Goal: Task Accomplishment & Management: Manage account settings

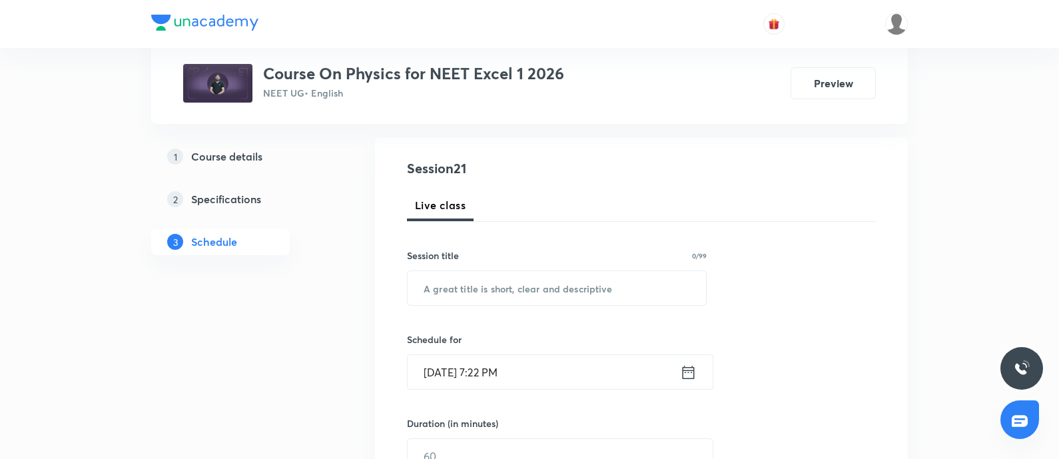
scroll to position [133, 0]
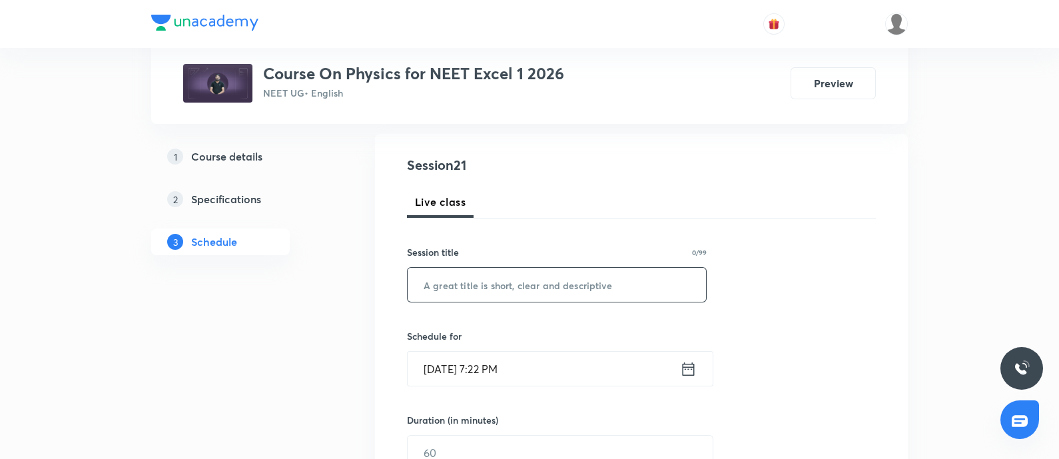
click at [488, 291] on input "text" at bounding box center [557, 285] width 298 height 34
click at [420, 283] on input "NLM - 01" at bounding box center [557, 285] width 298 height 34
type input "NLM - 01"
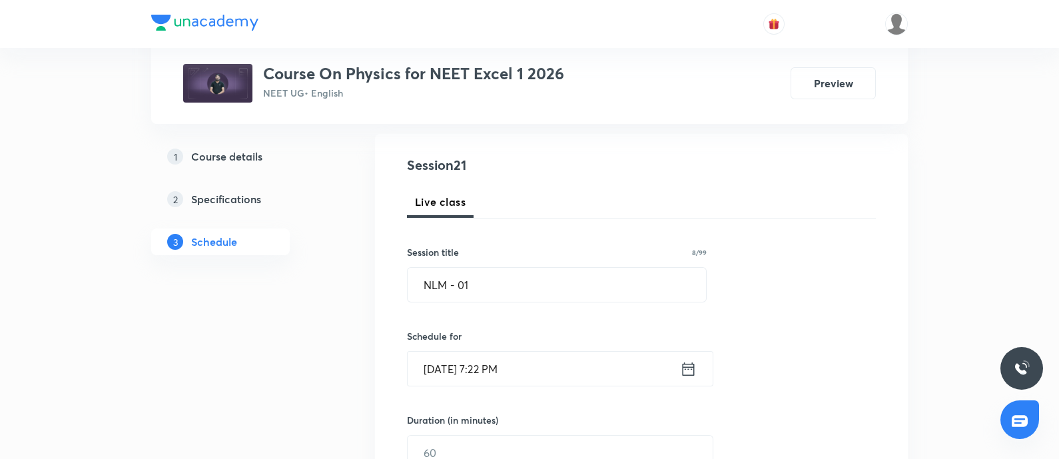
click at [536, 374] on input "Sep 5, 2025, 7:22 PM" at bounding box center [544, 369] width 272 height 34
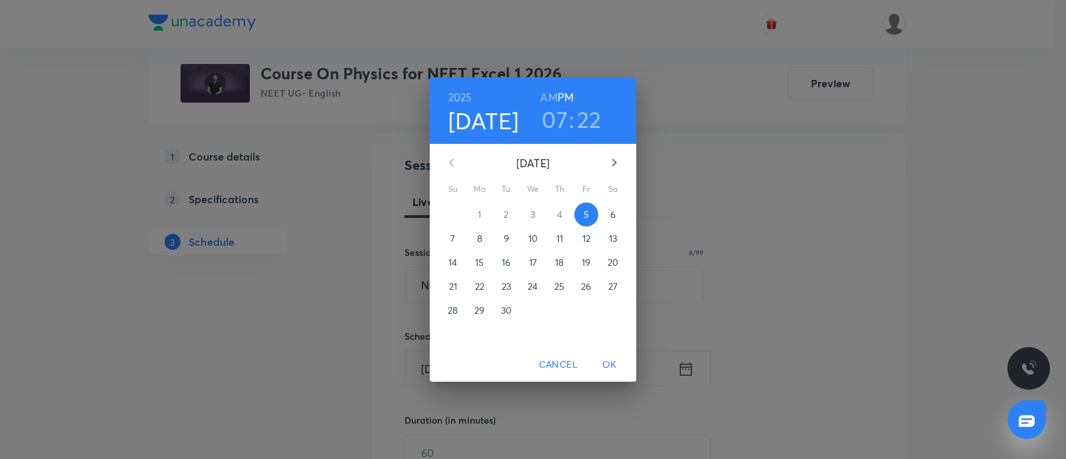
click at [610, 215] on p "6" at bounding box center [612, 214] width 5 height 13
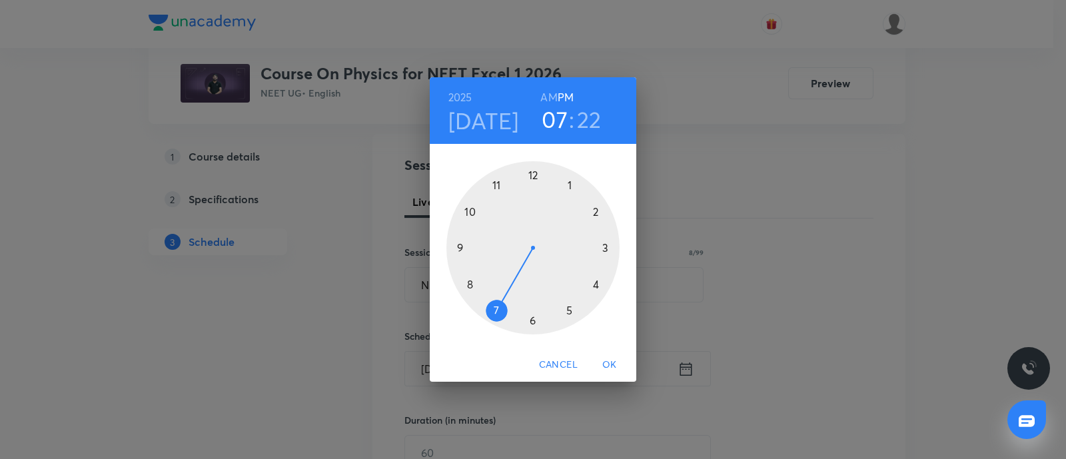
click at [553, 93] on h6 "AM" at bounding box center [548, 97] width 17 height 19
click at [468, 212] on div at bounding box center [532, 247] width 173 height 173
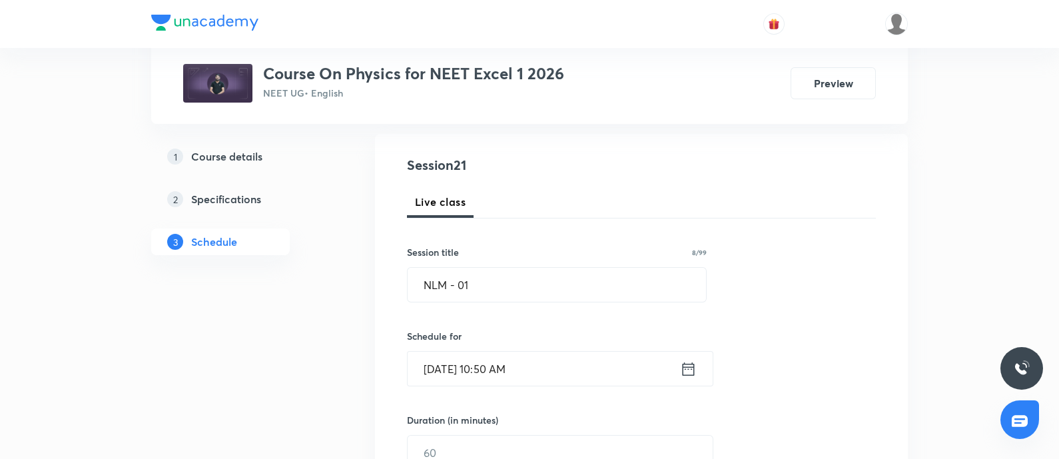
scroll to position [213, 0]
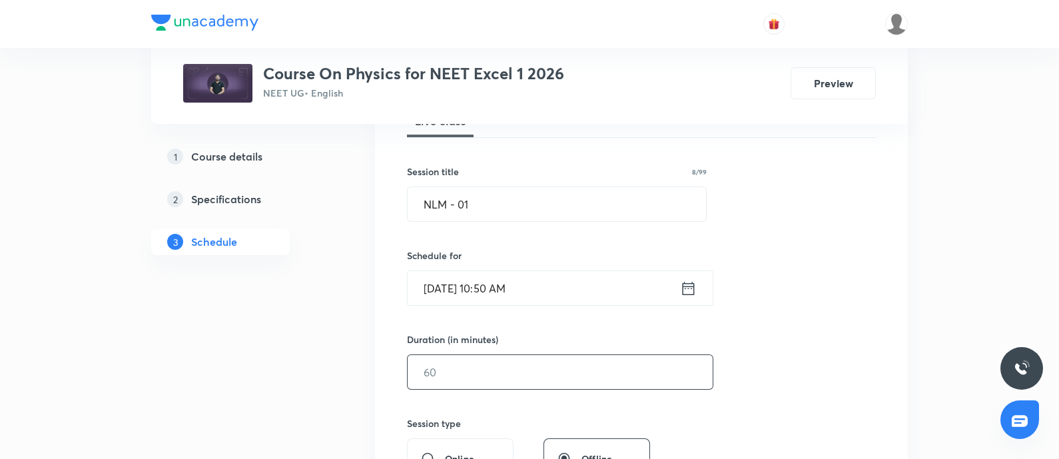
click at [476, 372] on input "text" at bounding box center [560, 372] width 305 height 34
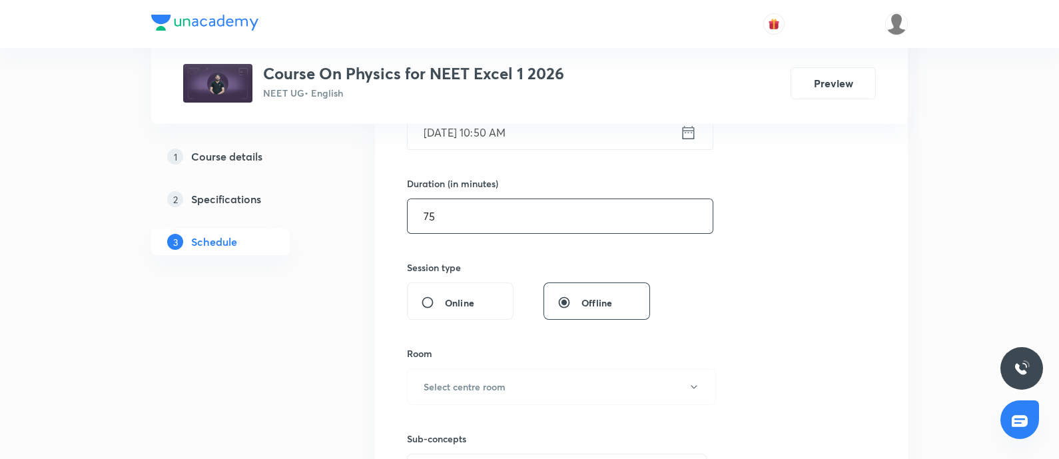
scroll to position [380, 0]
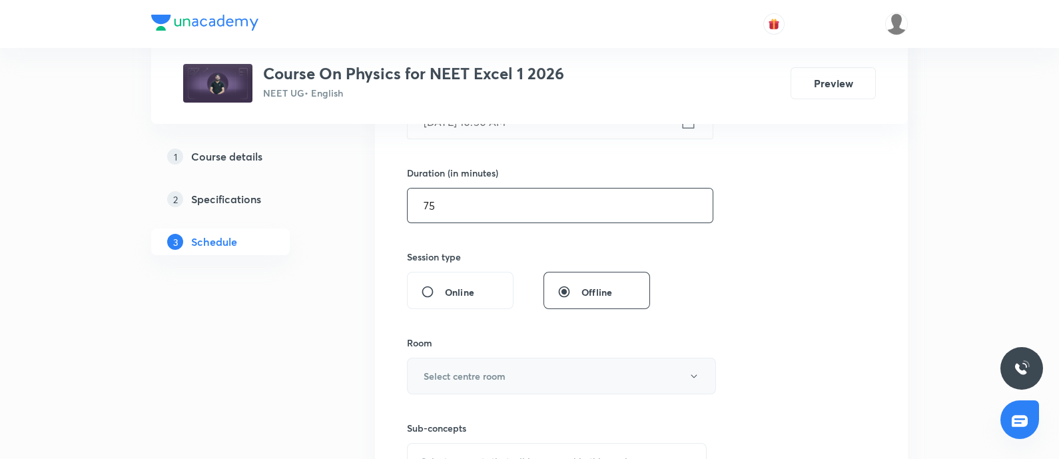
type input "75"
click at [496, 375] on h6 "Select centre room" at bounding box center [465, 376] width 82 height 14
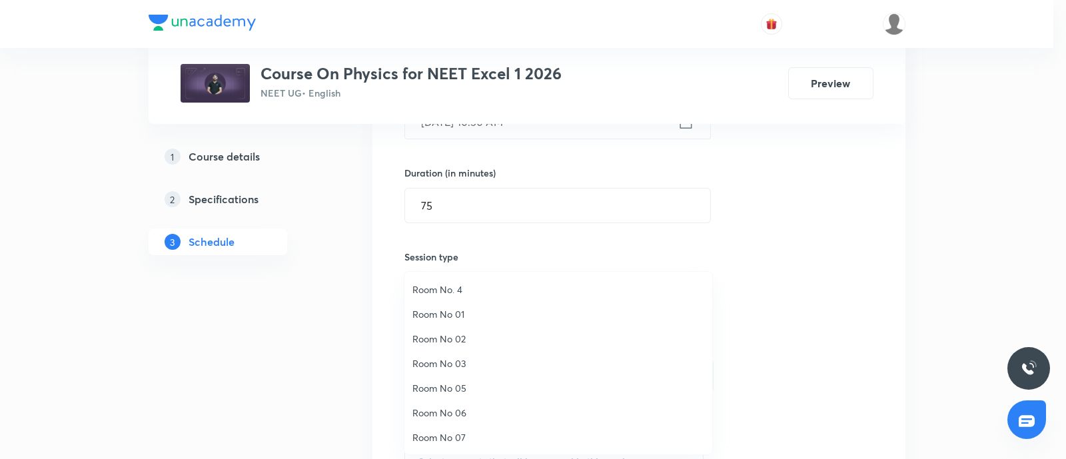
click at [463, 308] on span "Room No 01" at bounding box center [558, 314] width 292 height 14
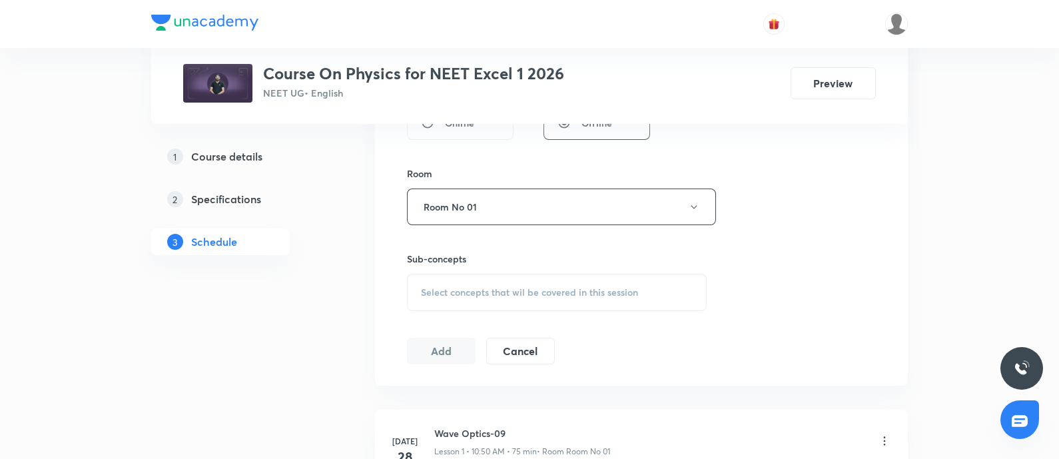
scroll to position [556, 0]
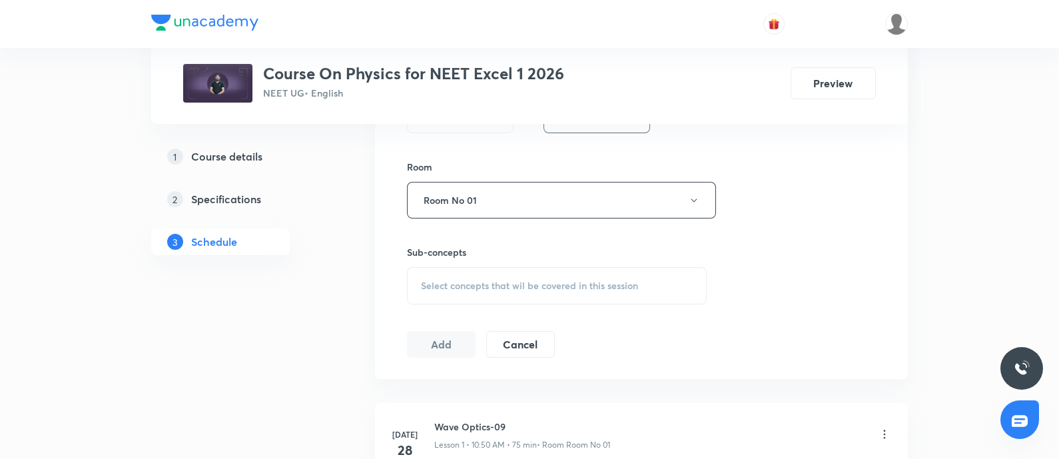
click at [477, 280] on span "Select concepts that wil be covered in this session" at bounding box center [529, 285] width 217 height 11
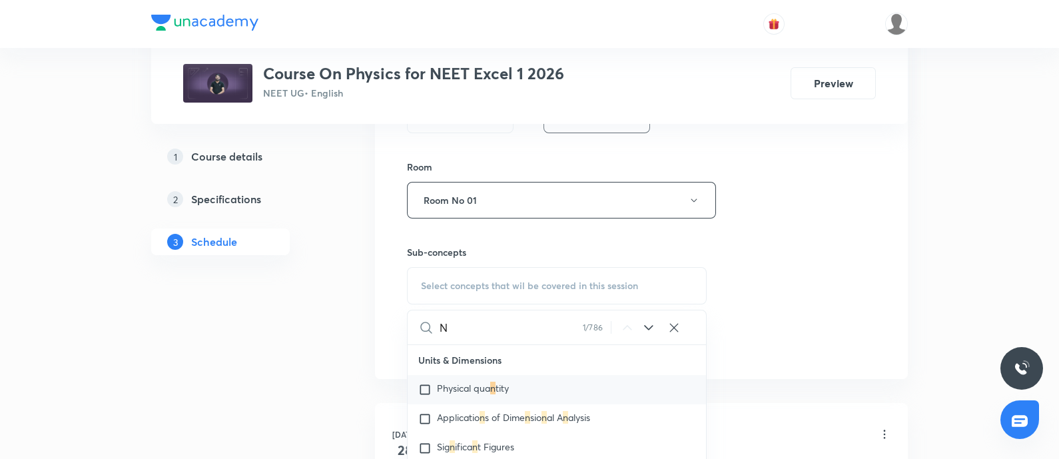
type input "N"
click at [454, 386] on span "Physical qua" at bounding box center [463, 388] width 53 height 13
checkbox input "true"
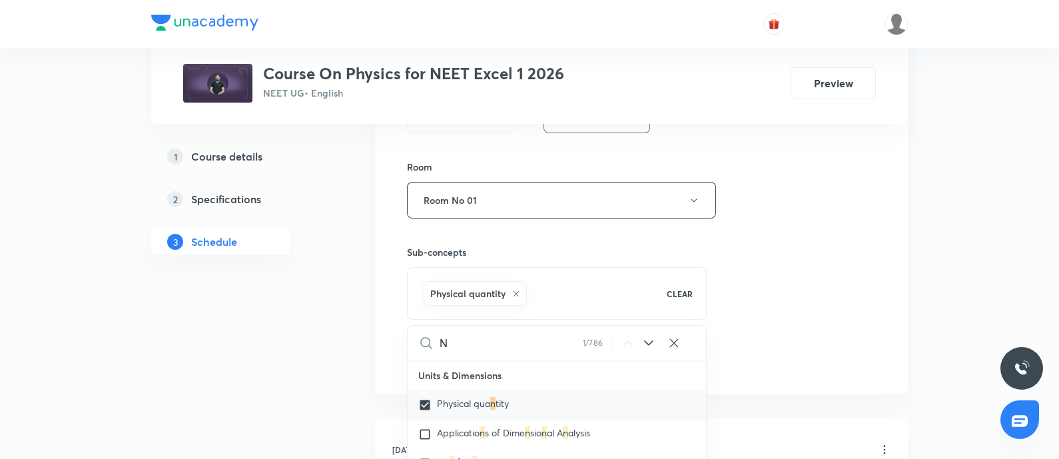
click at [801, 248] on div "Session 21 Live class Session title 8/99 NLM - 01 ​ Schedule for Sep 6, 2025, 1…" at bounding box center [641, 52] width 469 height 641
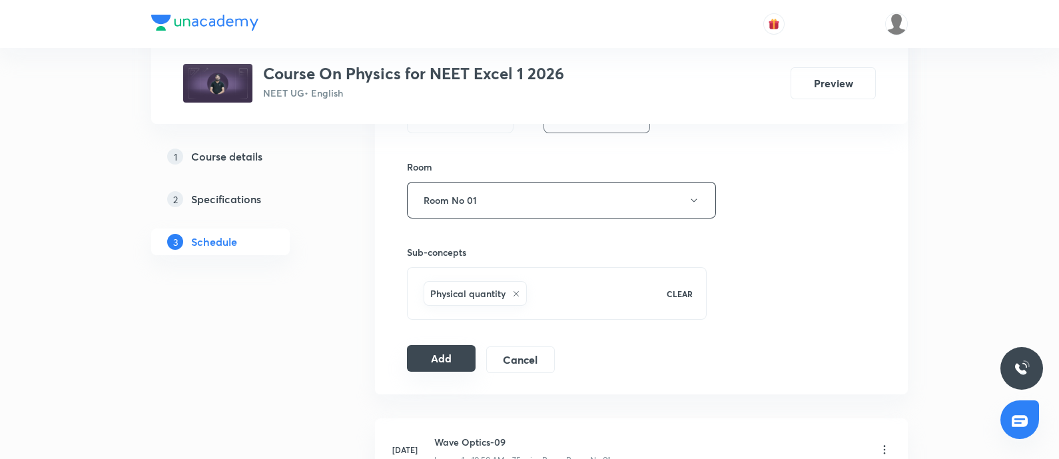
click at [428, 364] on button "Add" at bounding box center [441, 358] width 69 height 27
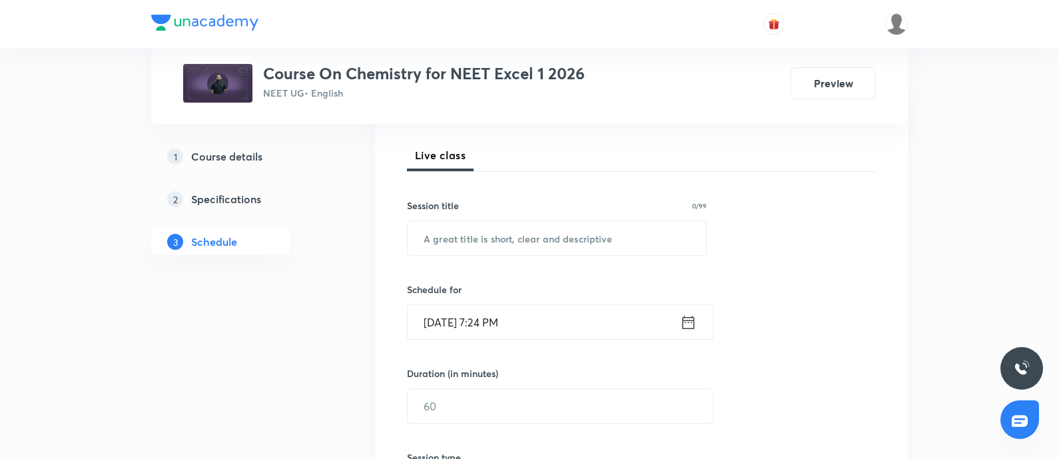
scroll to position [190, 0]
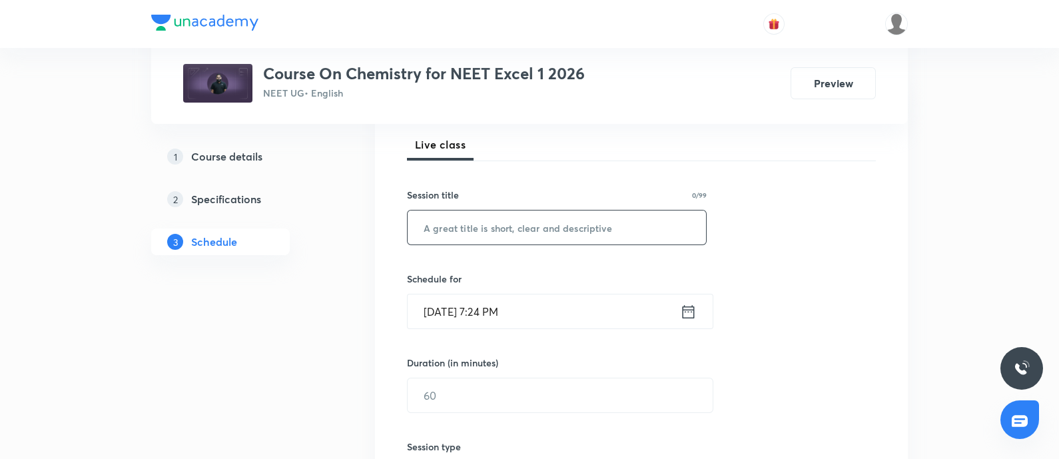
click at [517, 221] on input "text" at bounding box center [557, 228] width 298 height 34
click at [420, 228] on input "Periodic Table - 01" at bounding box center [557, 228] width 298 height 34
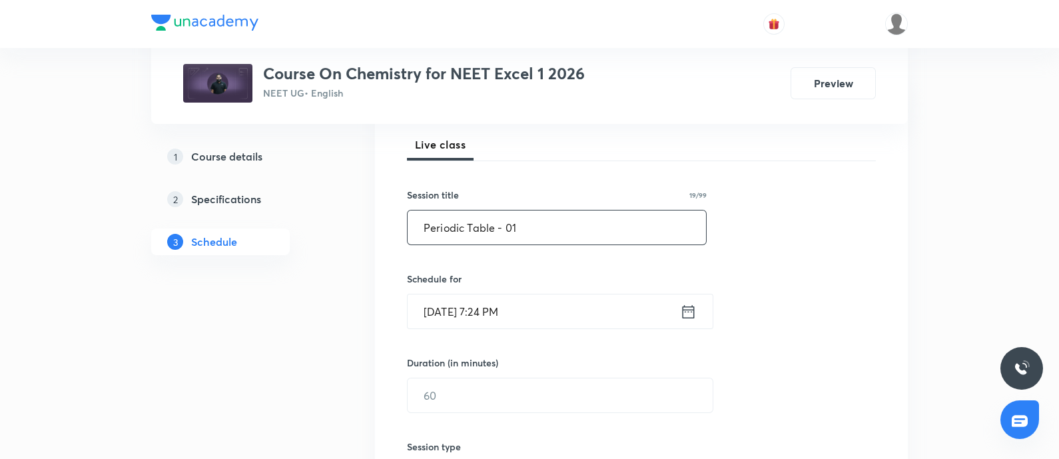
type input "Periodic Table - 01"
click at [558, 318] on input "Sep 5, 2025, 7:24 PM" at bounding box center [544, 311] width 272 height 34
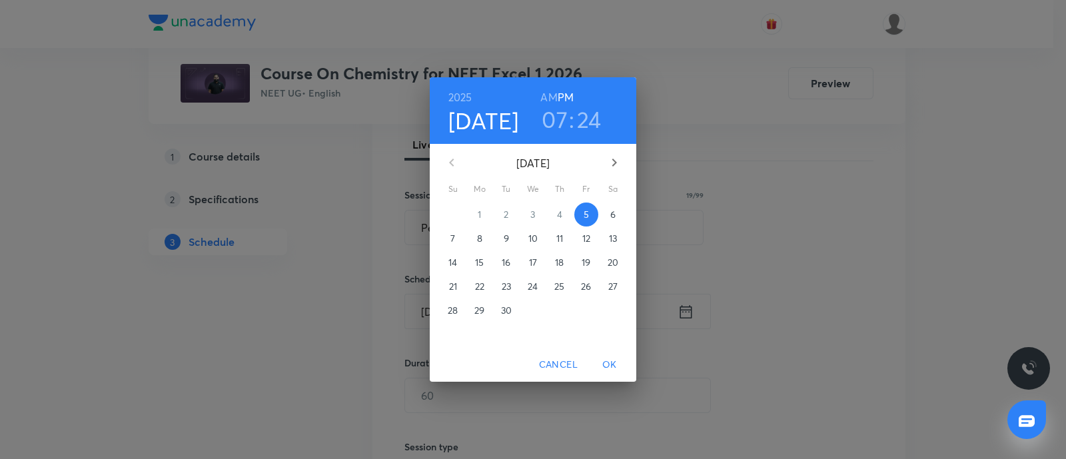
click at [615, 220] on p "6" at bounding box center [612, 214] width 5 height 13
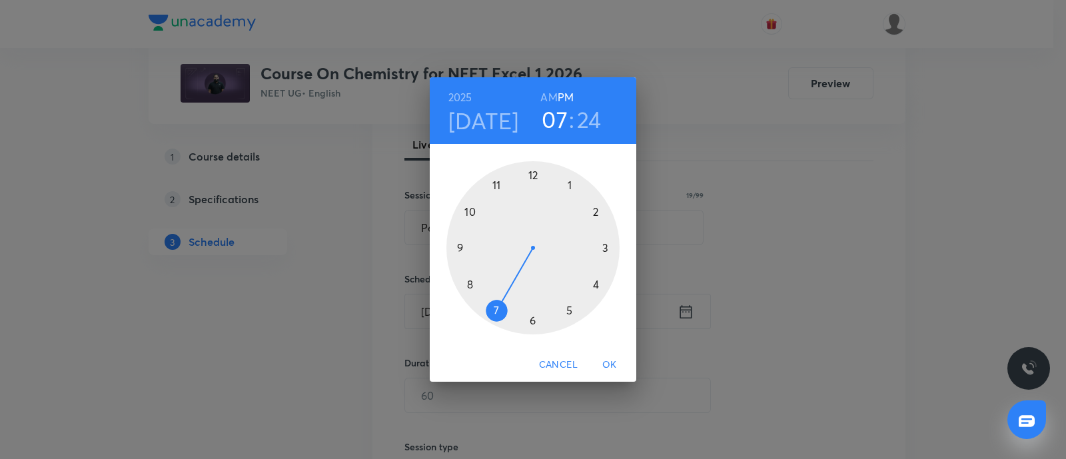
click at [533, 175] on div at bounding box center [532, 247] width 173 height 173
click at [603, 247] on div at bounding box center [532, 247] width 173 height 173
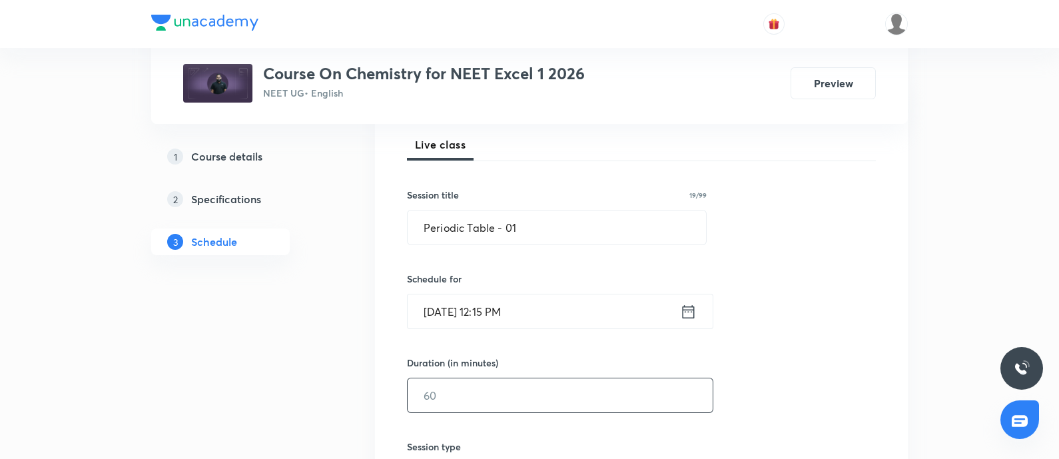
click at [484, 382] on input "text" at bounding box center [560, 395] width 305 height 34
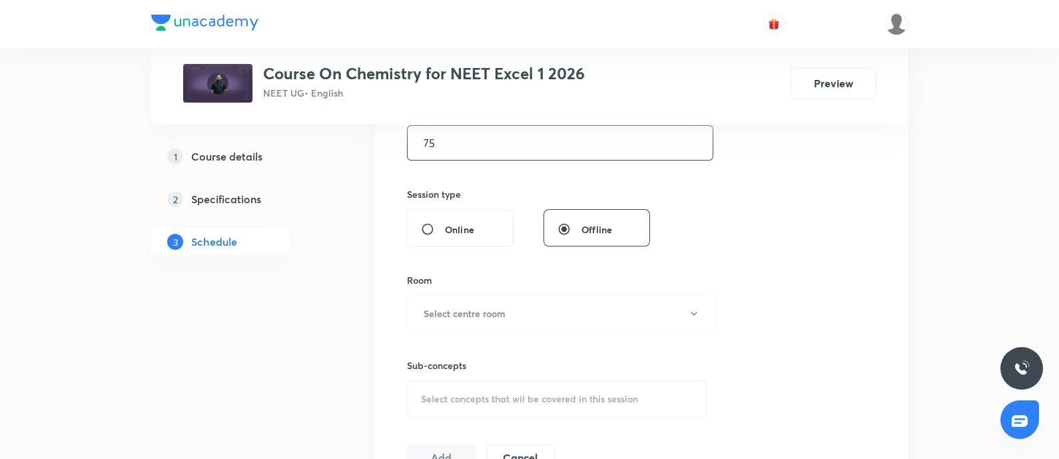
scroll to position [443, 0]
type input "75"
click at [488, 314] on h6 "Select centre room" at bounding box center [465, 313] width 82 height 14
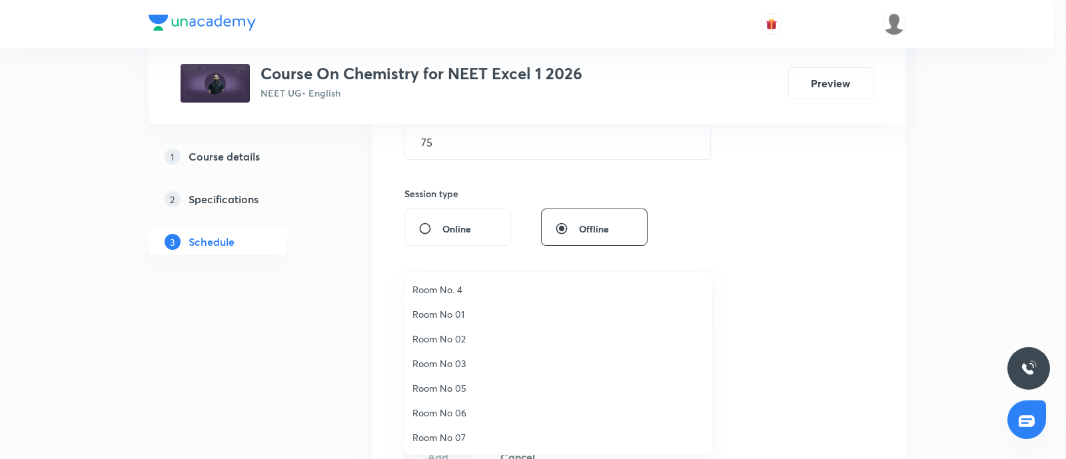
click at [462, 310] on span "Room No 01" at bounding box center [558, 314] width 292 height 14
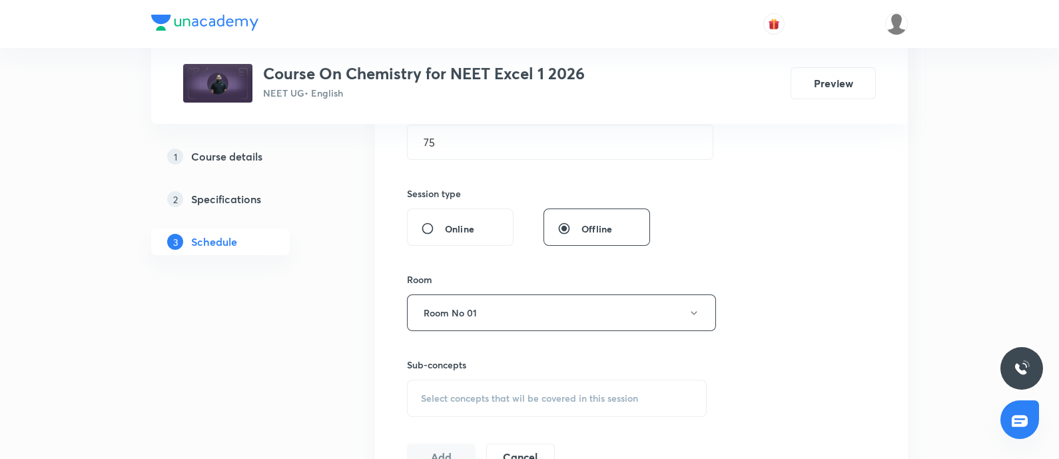
click at [453, 396] on span "Select concepts that wil be covered in this session" at bounding box center [529, 398] width 217 height 11
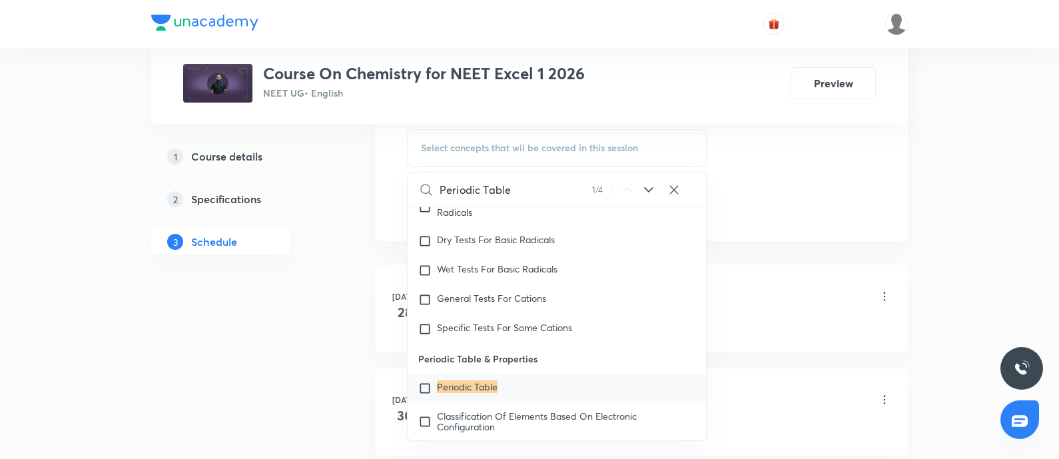
scroll to position [694, 0]
type input "Periodic Table"
click at [433, 382] on input "checkbox" at bounding box center [427, 387] width 19 height 13
checkbox input "true"
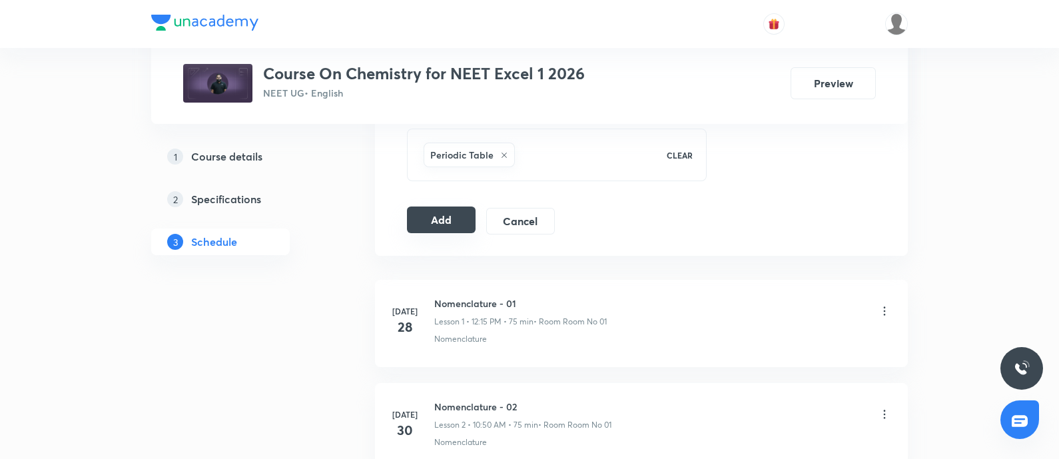
click at [462, 213] on button "Add" at bounding box center [441, 220] width 69 height 27
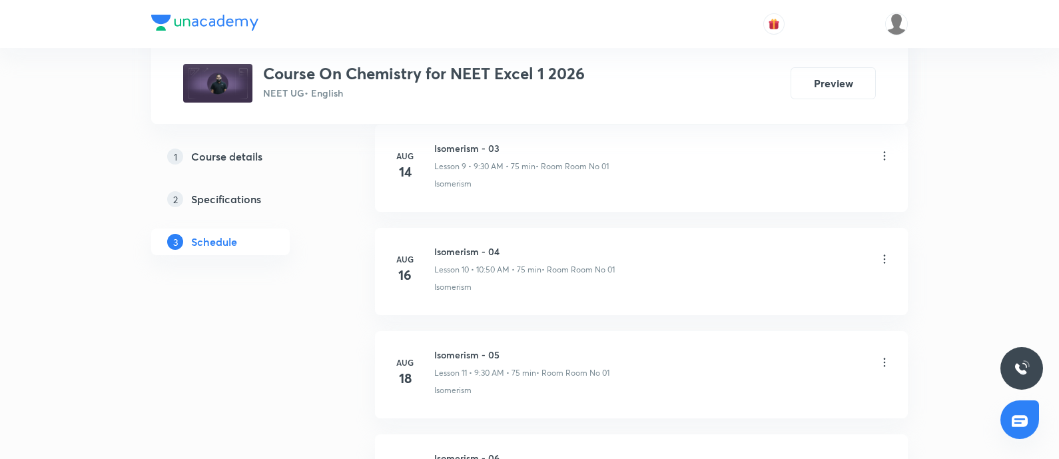
scroll to position [2168, 0]
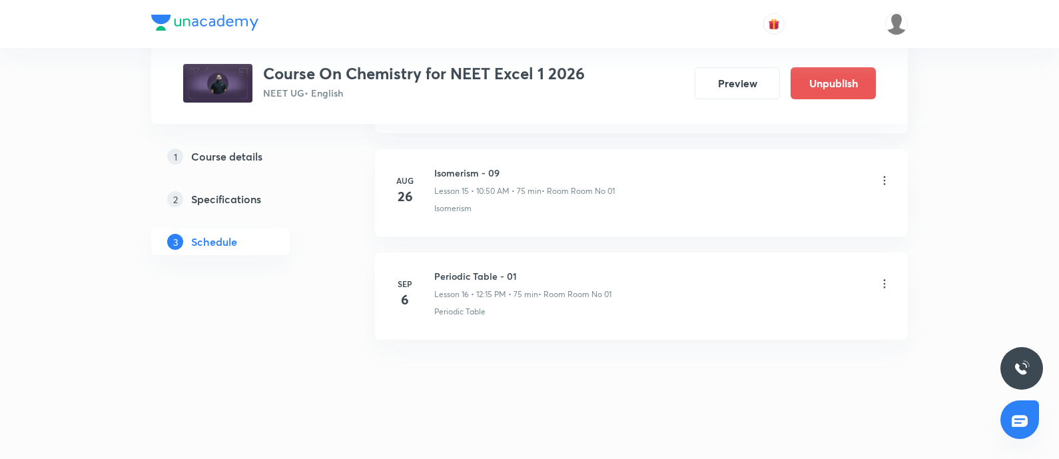
scroll to position [2255, 0]
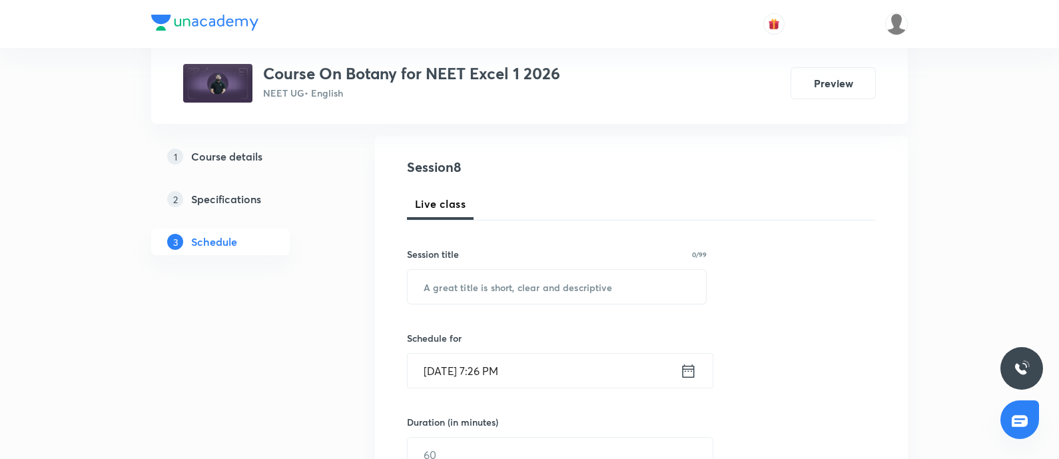
scroll to position [131, 0]
click at [481, 285] on input "text" at bounding box center [557, 286] width 298 height 34
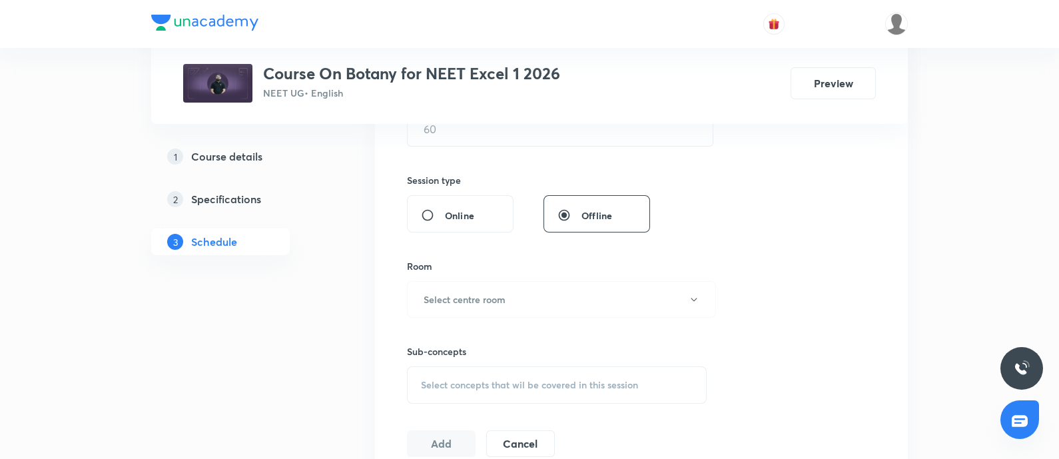
scroll to position [459, 0]
click at [456, 377] on span "Select concepts that wil be covered in this session" at bounding box center [529, 382] width 217 height 11
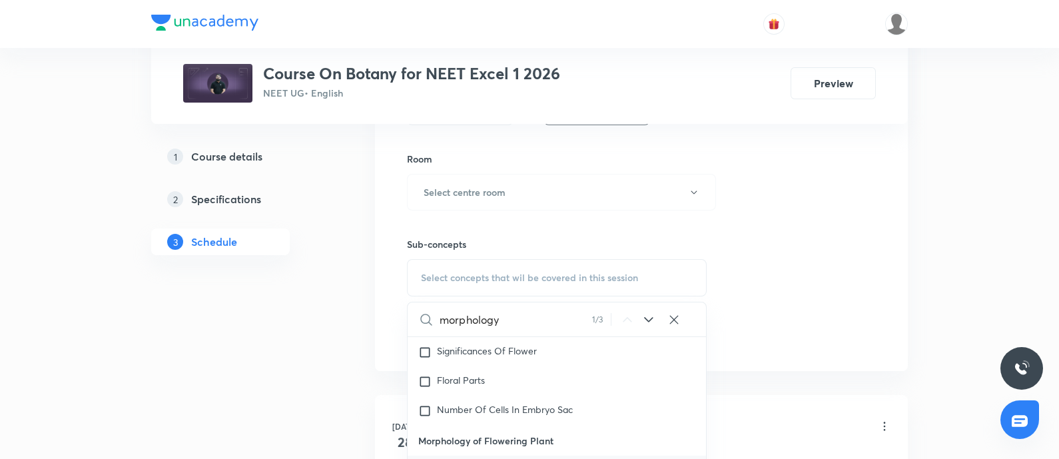
scroll to position [26067, 0]
type input "morphology"
drag, startPoint x: 417, startPoint y: 400, endPoint x: 564, endPoint y: 404, distance: 147.3
click at [564, 424] on p "Morphology of Flowering Plant" at bounding box center [557, 439] width 298 height 30
copy p "Morphology of Flowering Plant"
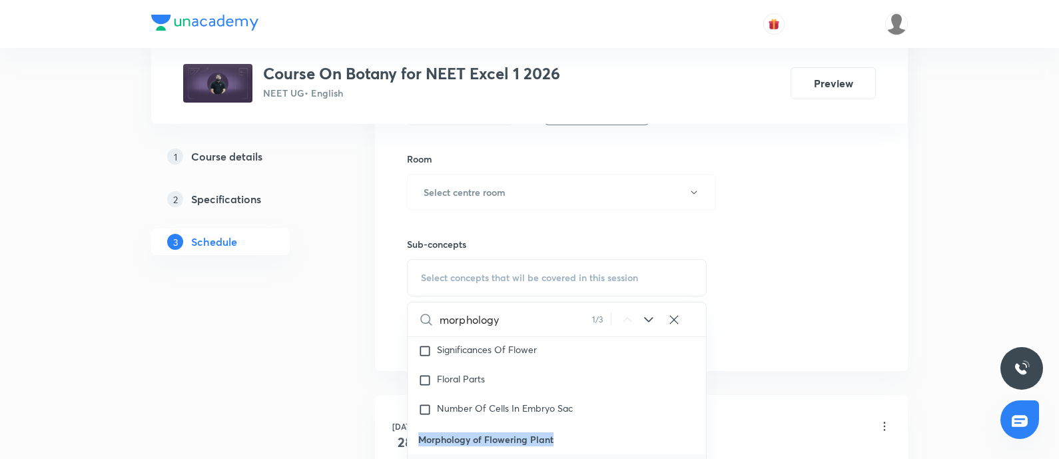
checkbox input "true"
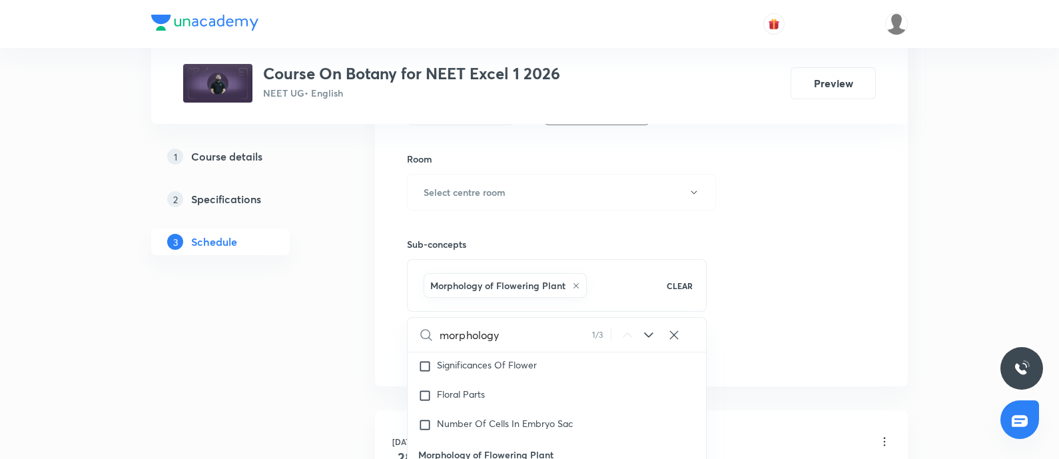
click at [779, 312] on div "Session 8 Live class Session title 0/99 ​ Schedule for Sep 5, 2025, 7:26 PM ​ D…" at bounding box center [641, 44] width 469 height 641
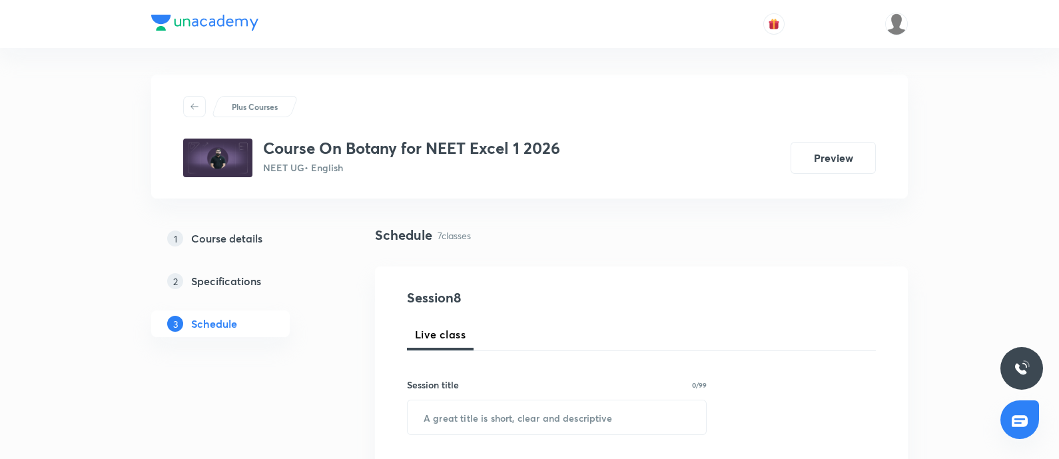
scroll to position [73, 0]
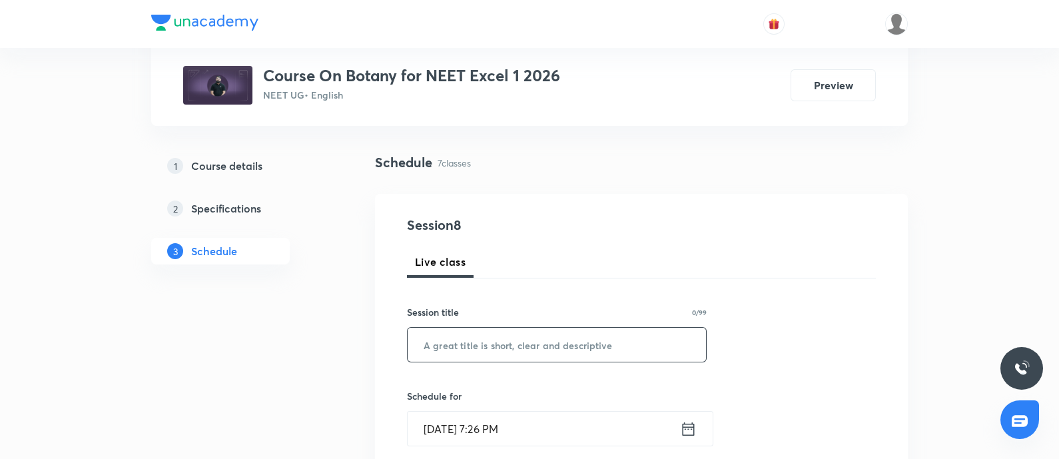
click at [516, 349] on input "text" at bounding box center [557, 345] width 298 height 34
paste input "Morphology of Flowering Plant"
type input "Morphology of Flowering Plant - 01"
click at [516, 429] on input "Sep 5, 2025, 7:26 PM" at bounding box center [544, 429] width 272 height 34
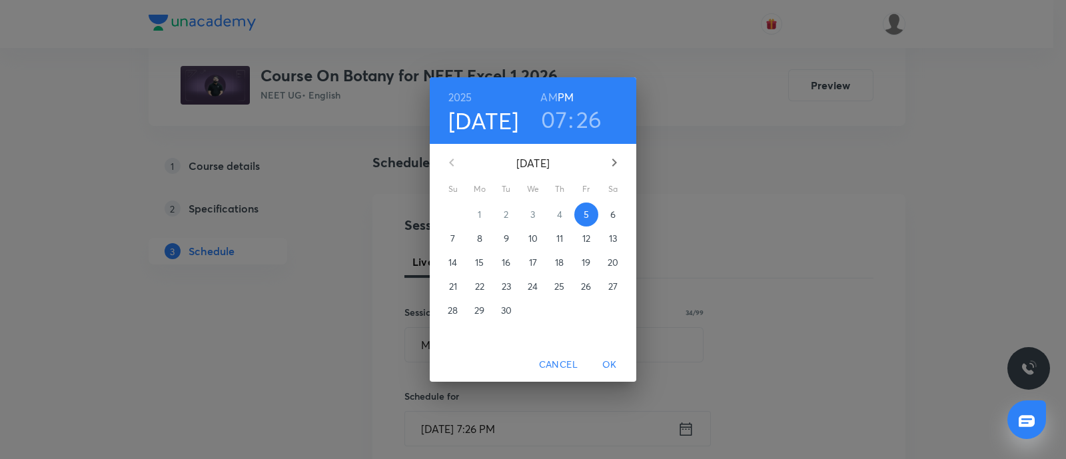
click at [612, 215] on p "6" at bounding box center [612, 214] width 5 height 13
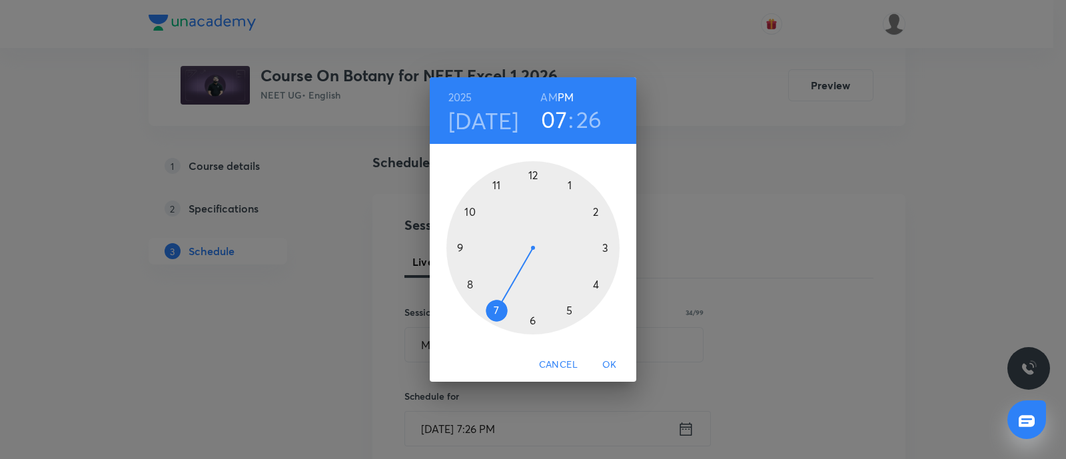
click at [548, 98] on h6 "AM" at bounding box center [548, 97] width 17 height 19
click at [461, 248] on div at bounding box center [532, 247] width 173 height 173
click at [531, 316] on div at bounding box center [532, 247] width 173 height 173
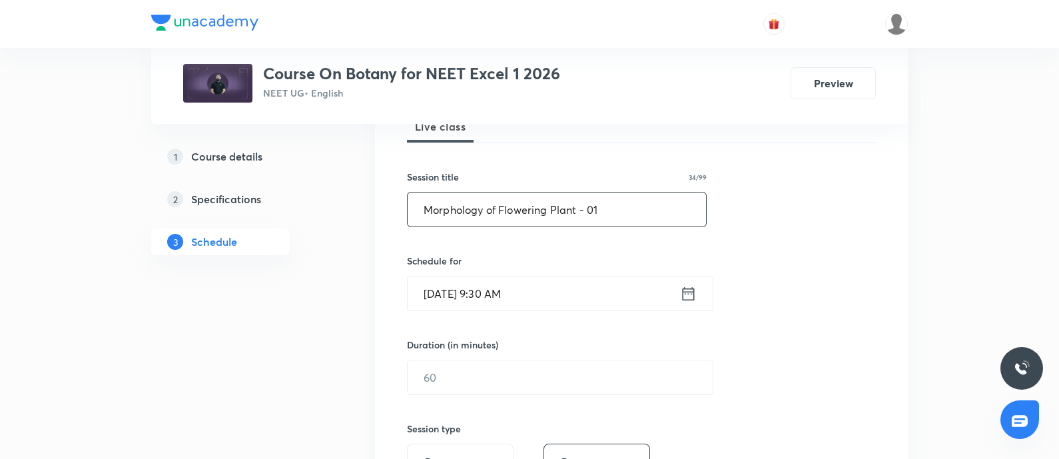
scroll to position [211, 0]
click at [468, 369] on input "text" at bounding box center [560, 375] width 305 height 34
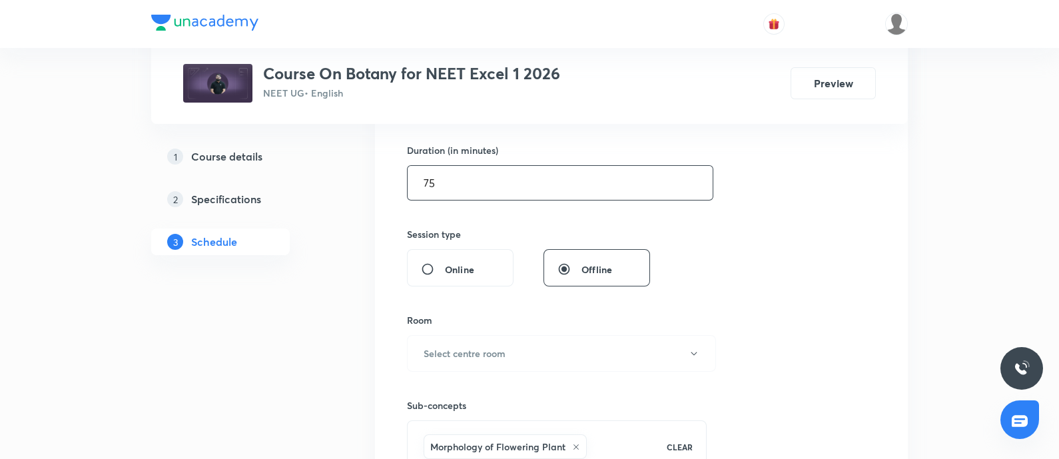
scroll to position [404, 0]
type input "75"
click at [473, 365] on button "Select centre room" at bounding box center [561, 352] width 309 height 37
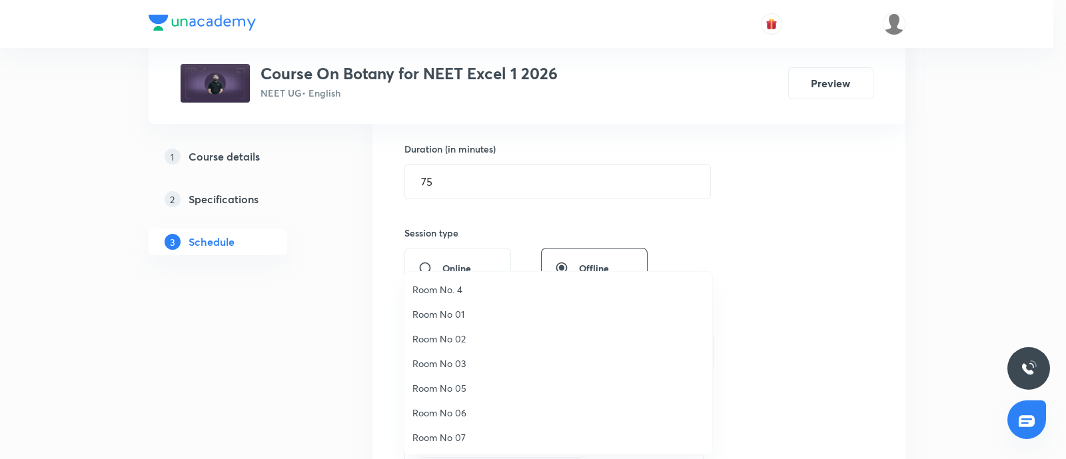
click at [461, 314] on span "Room No 01" at bounding box center [558, 314] width 292 height 14
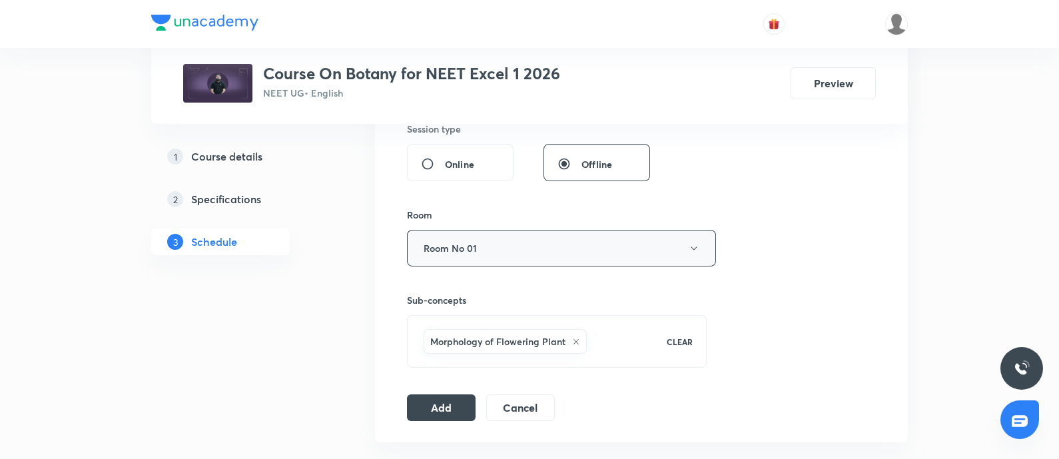
scroll to position [512, 0]
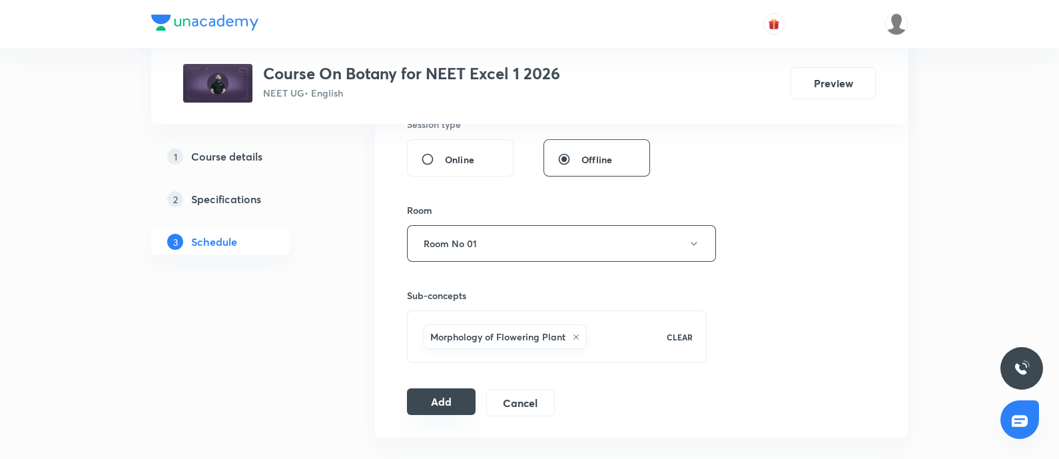
click at [446, 400] on button "Add" at bounding box center [441, 401] width 69 height 27
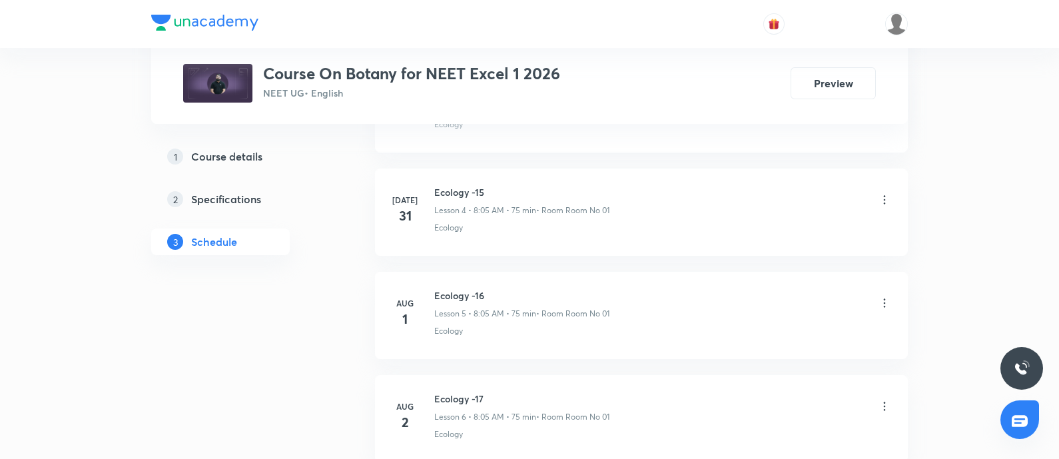
scroll to position [1343, 0]
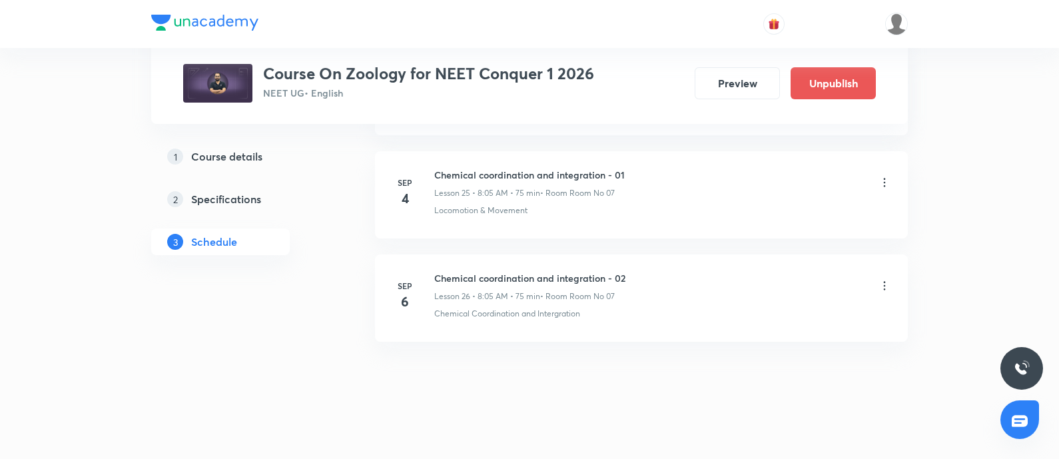
click at [884, 281] on icon at bounding box center [885, 285] width 2 height 9
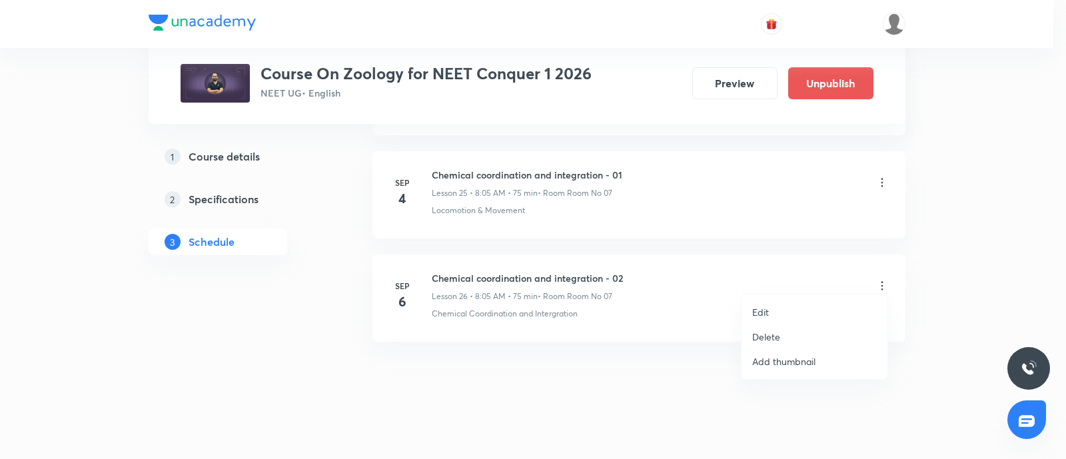
click at [778, 312] on li "Edit" at bounding box center [814, 312] width 146 height 25
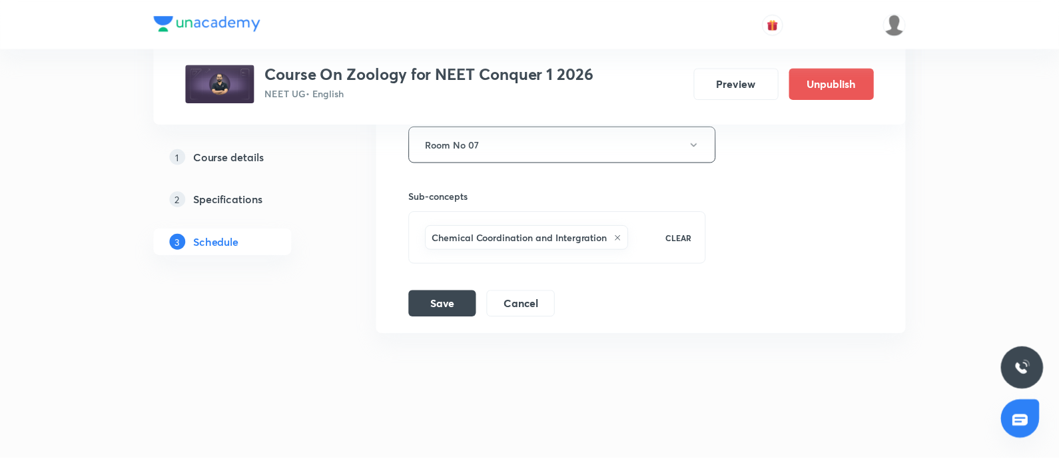
scroll to position [3185, 0]
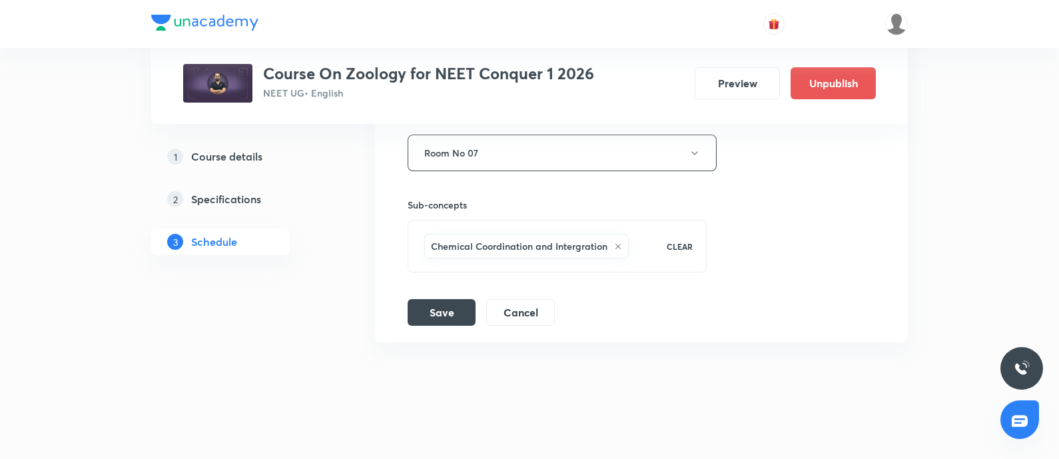
click at [614, 242] on icon at bounding box center [618, 246] width 8 height 8
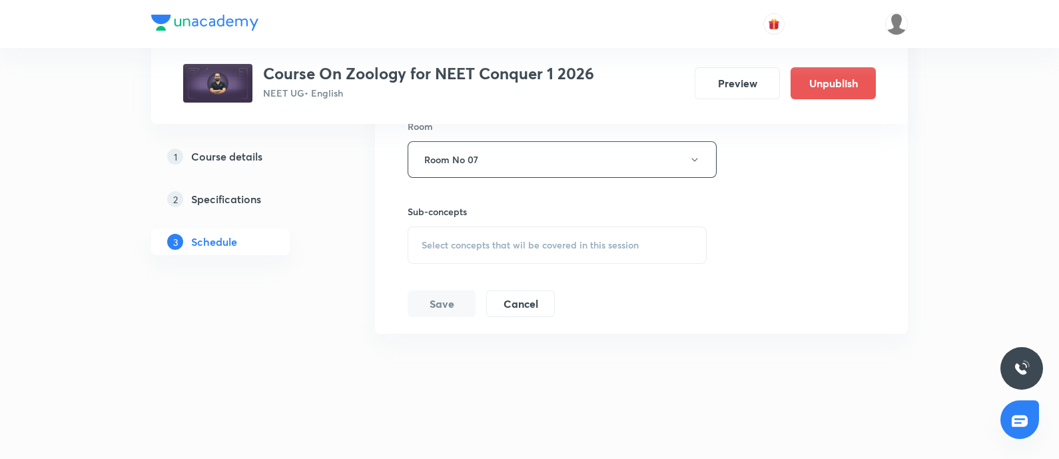
scroll to position [3171, 0]
click at [540, 236] on div "Select concepts that wil be covered in this session" at bounding box center [557, 252] width 299 height 37
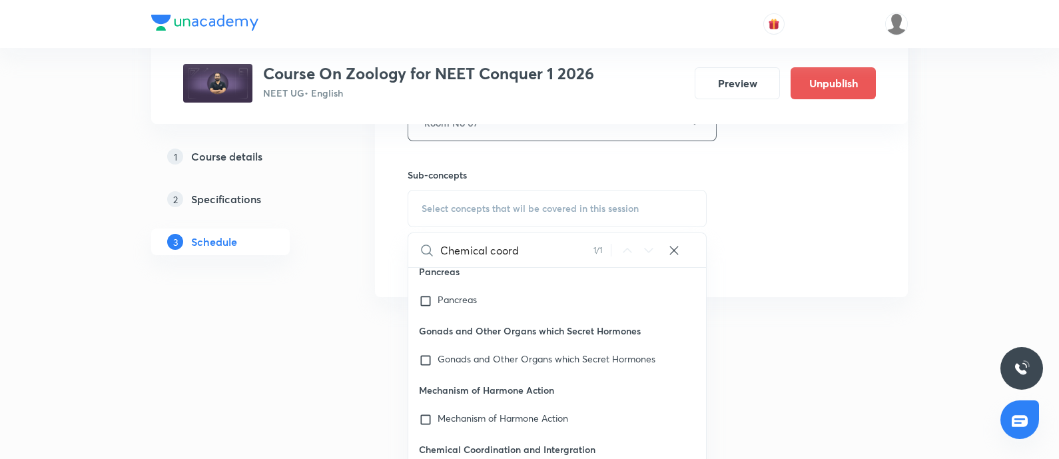
scroll to position [48350, 0]
type input "Chemical coord"
drag, startPoint x: 422, startPoint y: 364, endPoint x: 611, endPoint y: 370, distance: 189.3
click at [611, 433] on p "Chemical Coordination and Intergration" at bounding box center [557, 448] width 298 height 30
copy p "Chemical Coordination and Intergration"
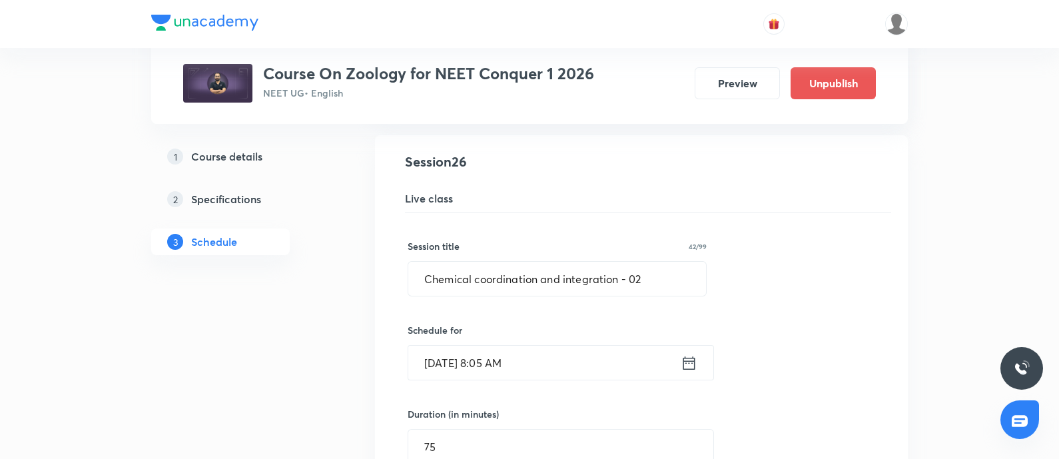
scroll to position [2719, 0]
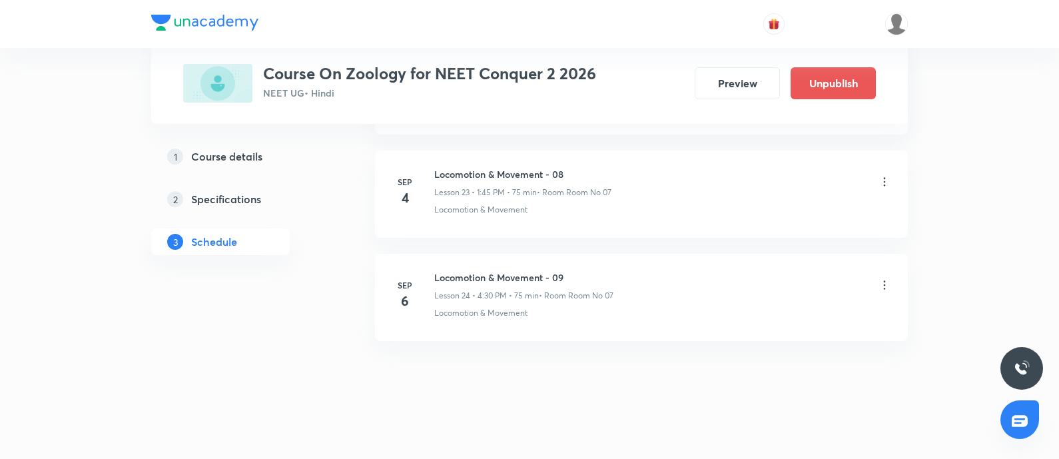
click at [883, 280] on icon at bounding box center [884, 284] width 13 height 13
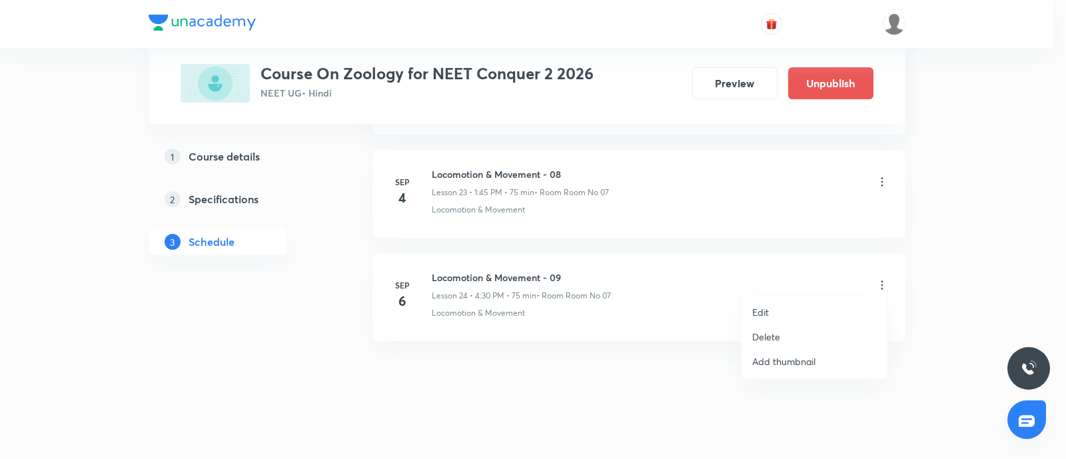
click at [779, 311] on li "Edit" at bounding box center [814, 312] width 146 height 25
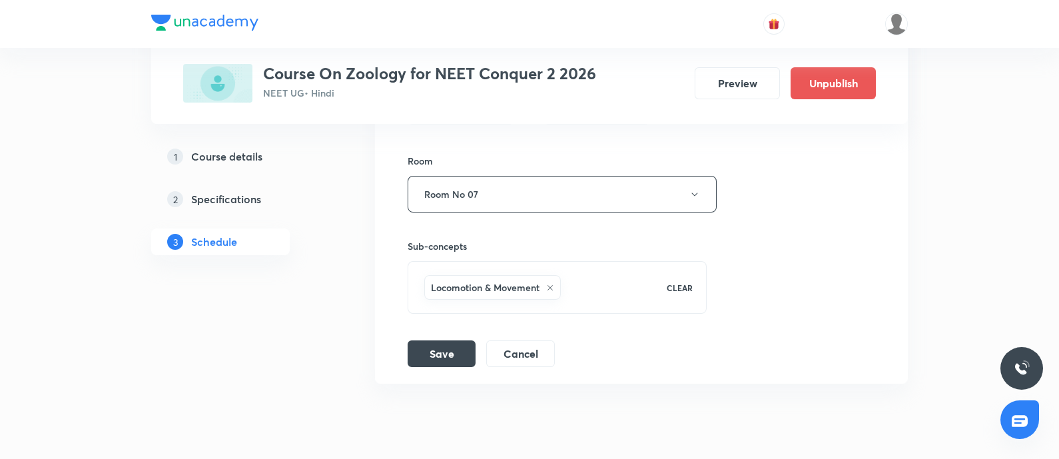
scroll to position [2934, 0]
click at [552, 286] on icon at bounding box center [550, 290] width 8 height 8
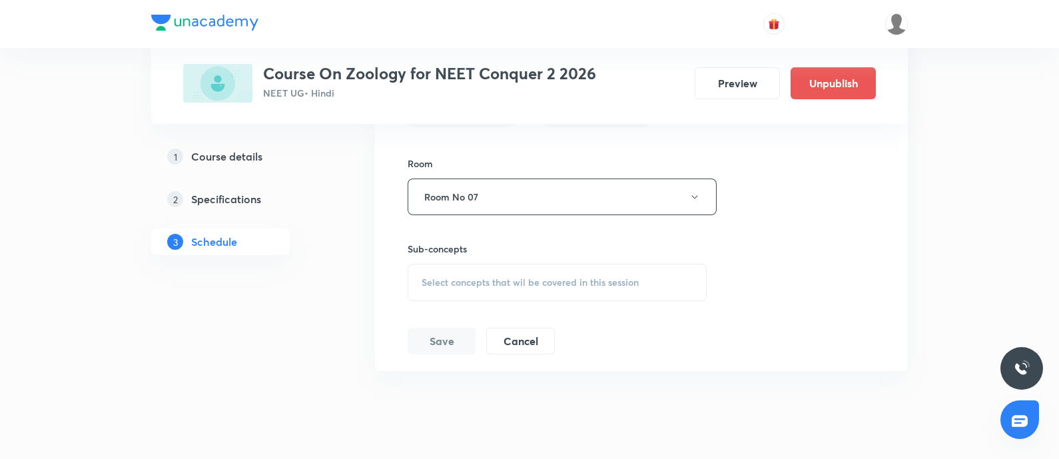
click at [535, 282] on div "Select concepts that wil be covered in this session" at bounding box center [557, 282] width 299 height 37
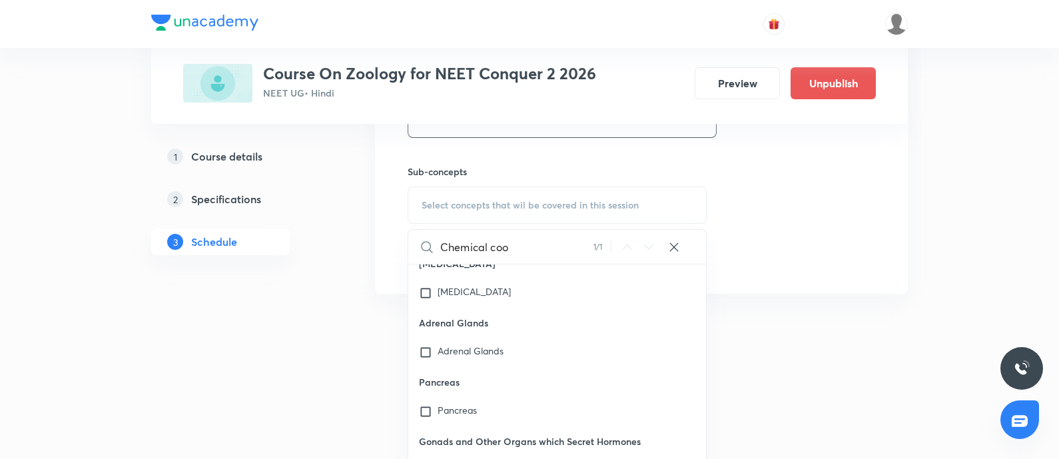
scroll to position [48307, 0]
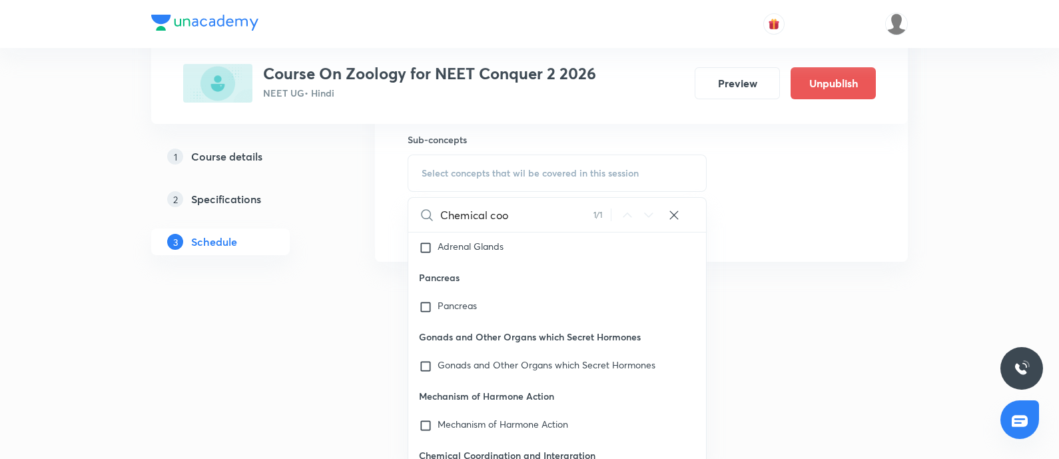
type input "Chemical coo"
drag, startPoint x: 420, startPoint y: 368, endPoint x: 602, endPoint y: 368, distance: 181.9
click at [602, 440] on p "Chemical Coordination and Intergration" at bounding box center [557, 455] width 298 height 30
copy p "Chemical Coordination and Intergration"
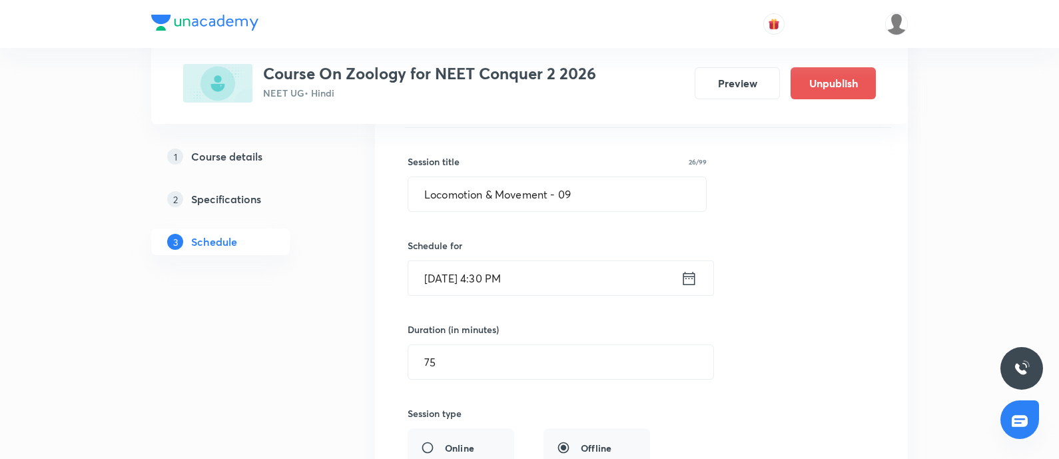
scroll to position [2594, 0]
click at [598, 188] on input "Locomotion & Movement - 09" at bounding box center [557, 196] width 298 height 34
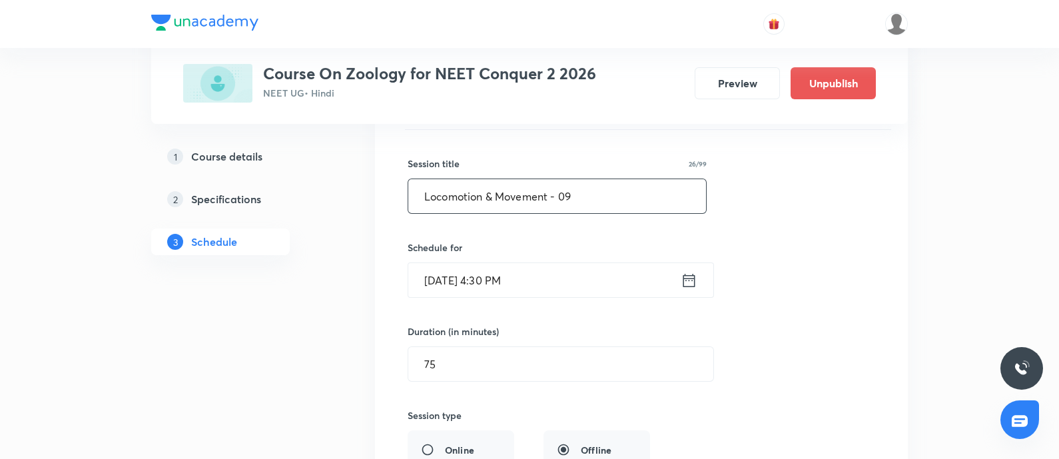
paste input "Chemical Coordination and Intergration"
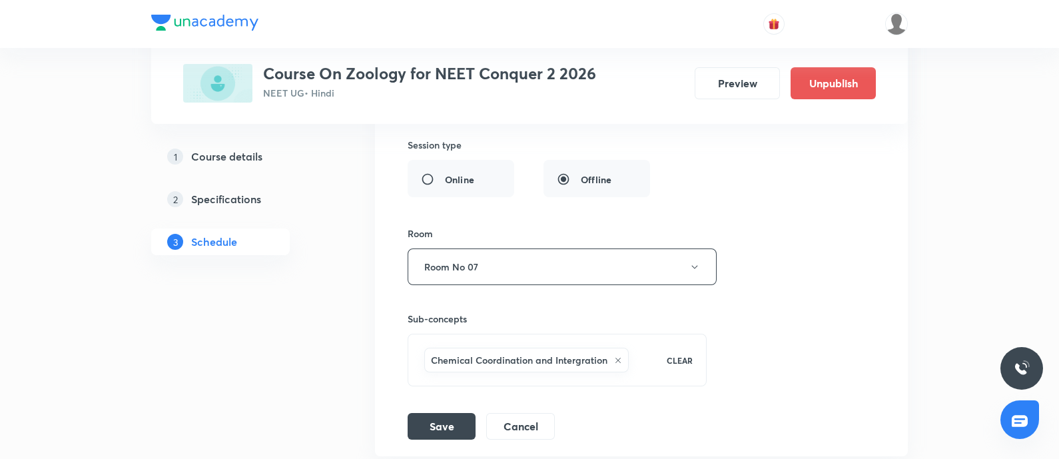
scroll to position [2979, 0]
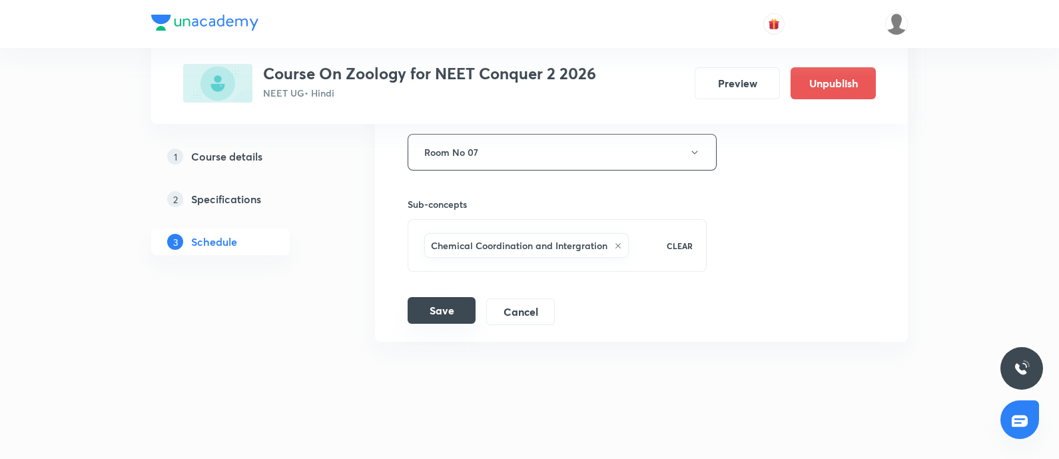
type input "Chemical Coordination and Intergration - 01"
click at [436, 308] on button "Save" at bounding box center [442, 310] width 68 height 27
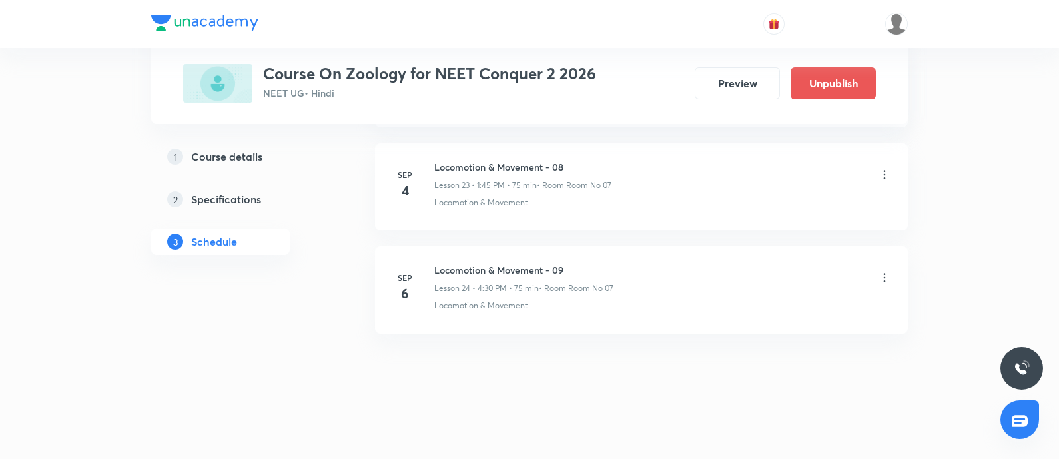
scroll to position [2468, 0]
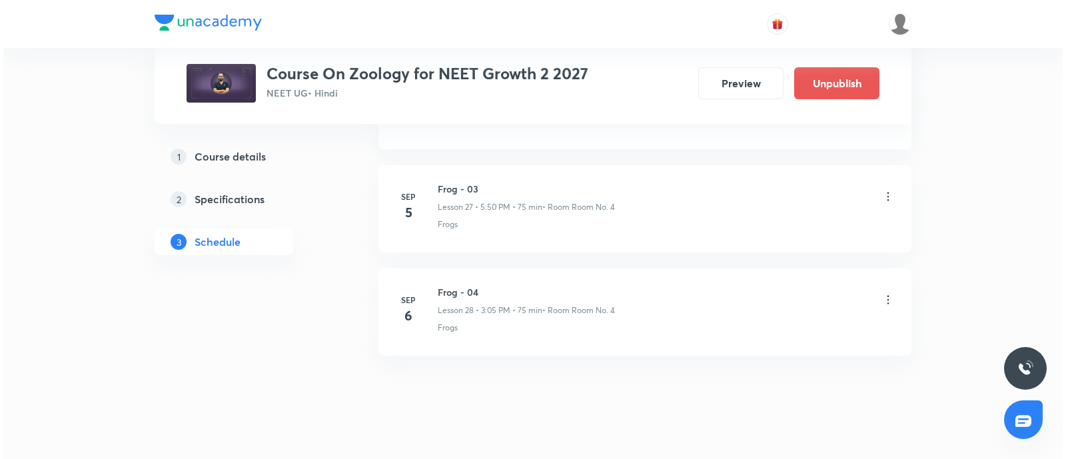
scroll to position [3493, 0]
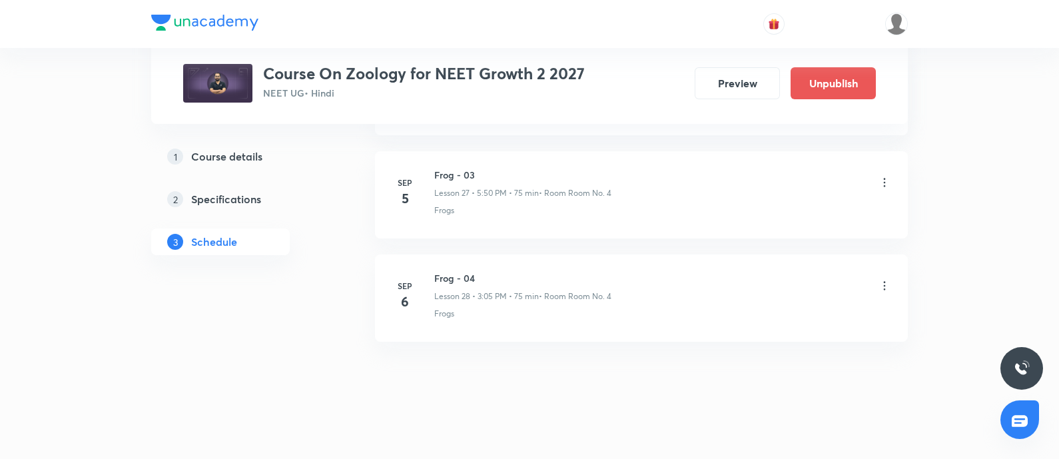
click at [885, 279] on icon at bounding box center [884, 285] width 13 height 13
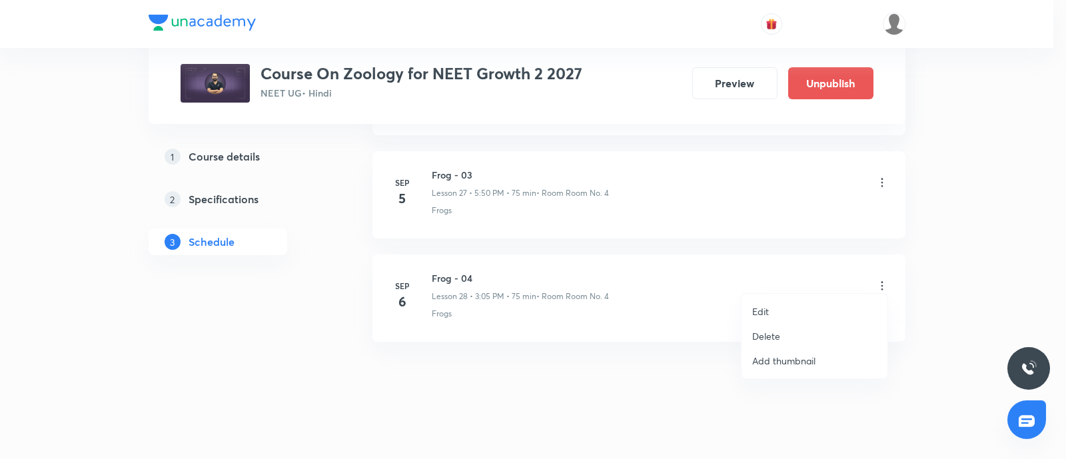
click at [778, 314] on li "Edit" at bounding box center [814, 311] width 146 height 25
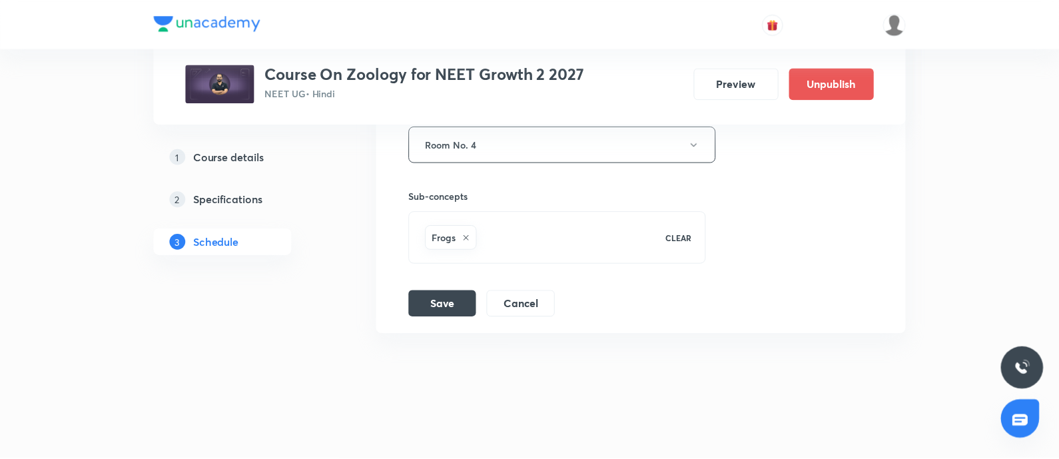
scroll to position [3392, 0]
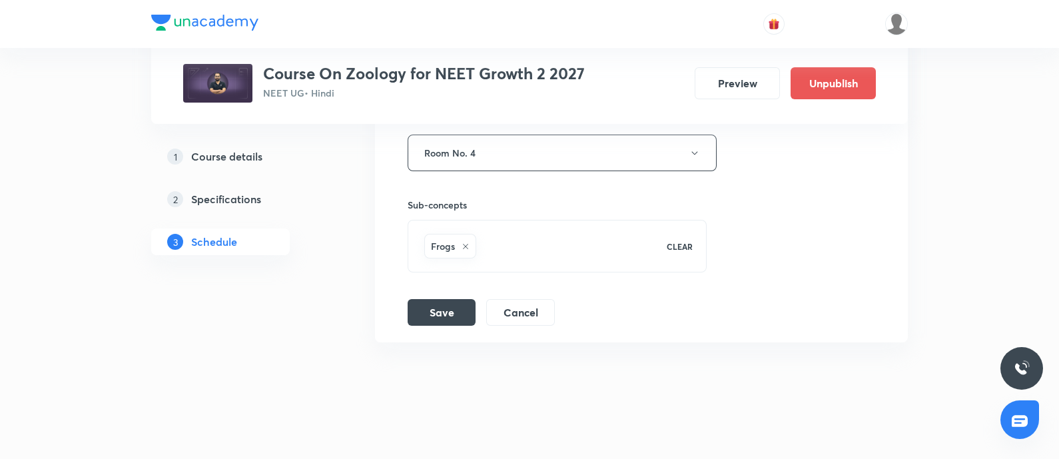
click at [466, 242] on icon at bounding box center [466, 246] width 8 height 8
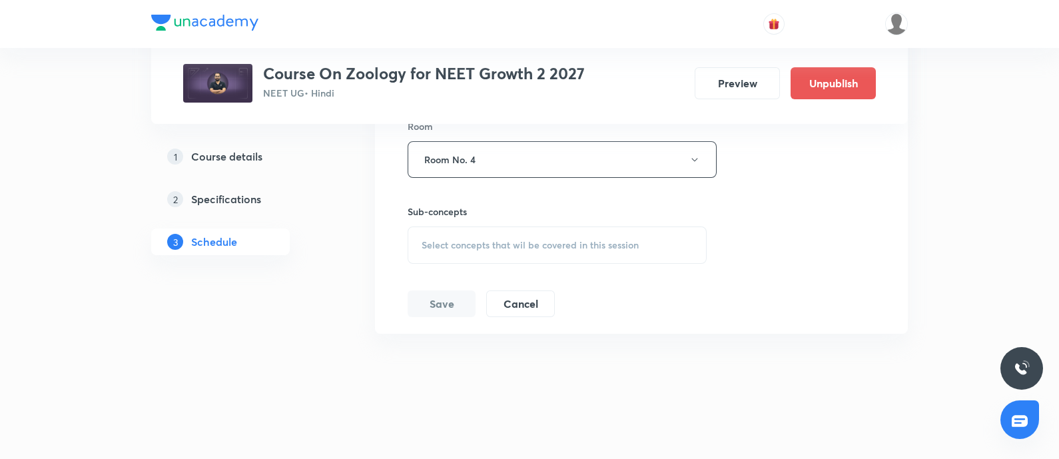
scroll to position [3377, 0]
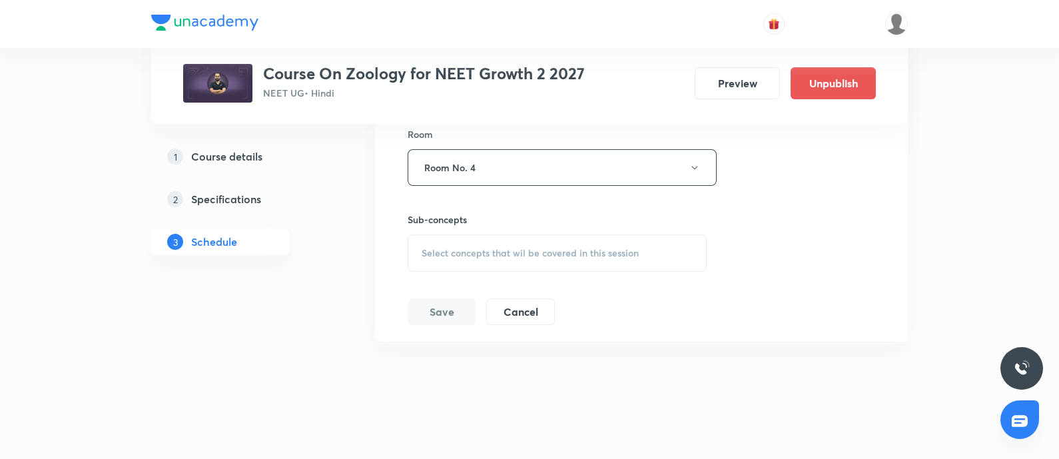
click at [466, 248] on span "Select concepts that wil be covered in this session" at bounding box center [530, 253] width 217 height 11
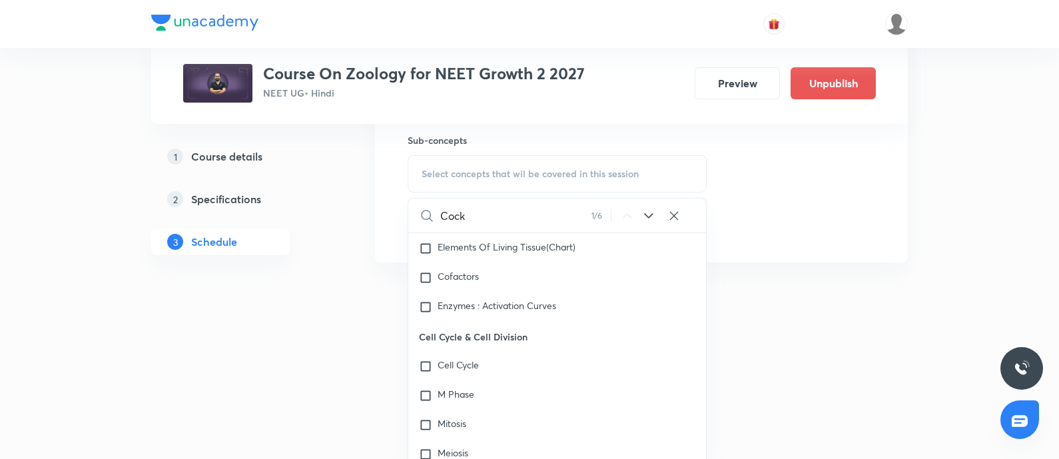
scroll to position [1496, 0]
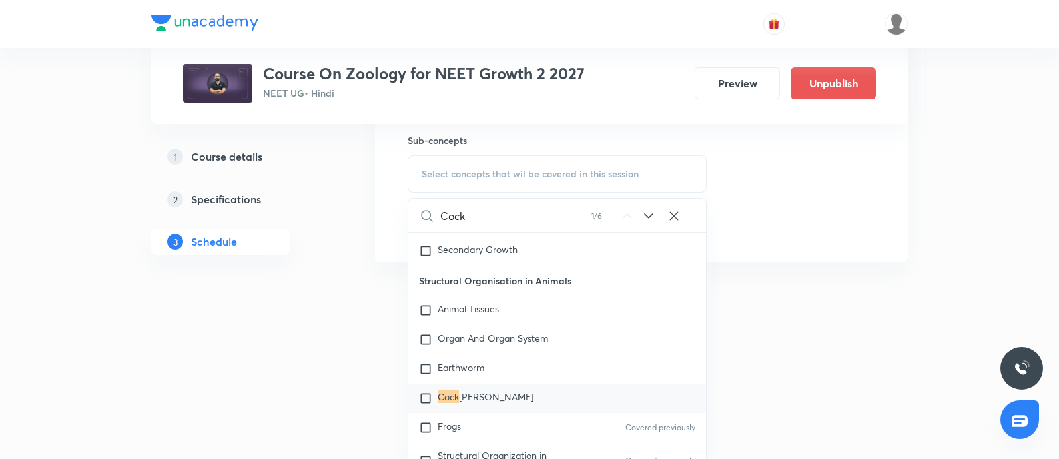
type input "Cock"
drag, startPoint x: 442, startPoint y: 394, endPoint x: 487, endPoint y: 401, distance: 45.8
click at [487, 401] on div "Cock roach" at bounding box center [557, 398] width 298 height 29
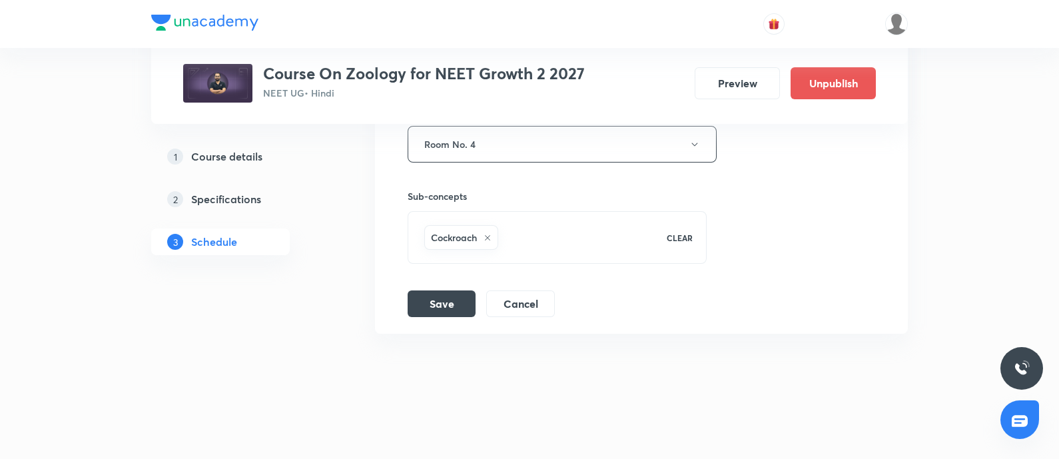
scroll to position [3392, 0]
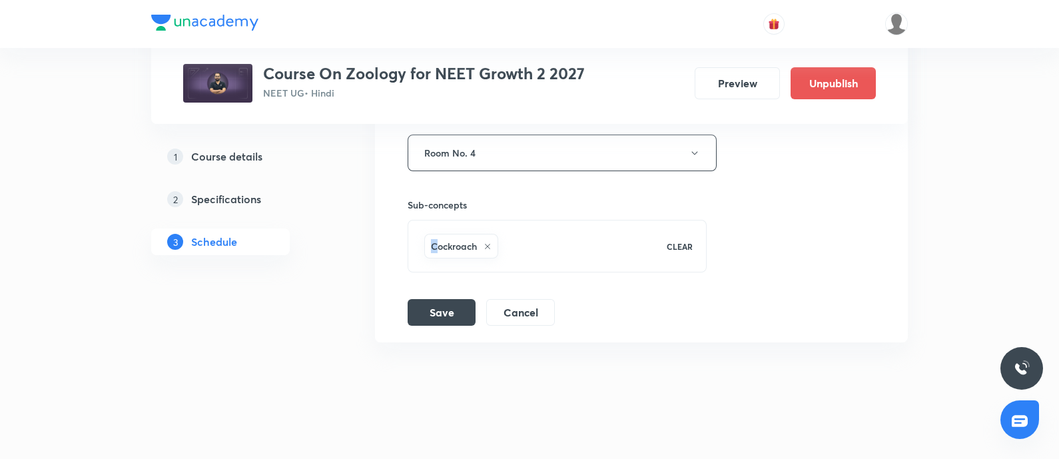
drag, startPoint x: 436, startPoint y: 236, endPoint x: 432, endPoint y: 244, distance: 8.0
click at [432, 244] on h6 "Cockroach" at bounding box center [454, 246] width 46 height 14
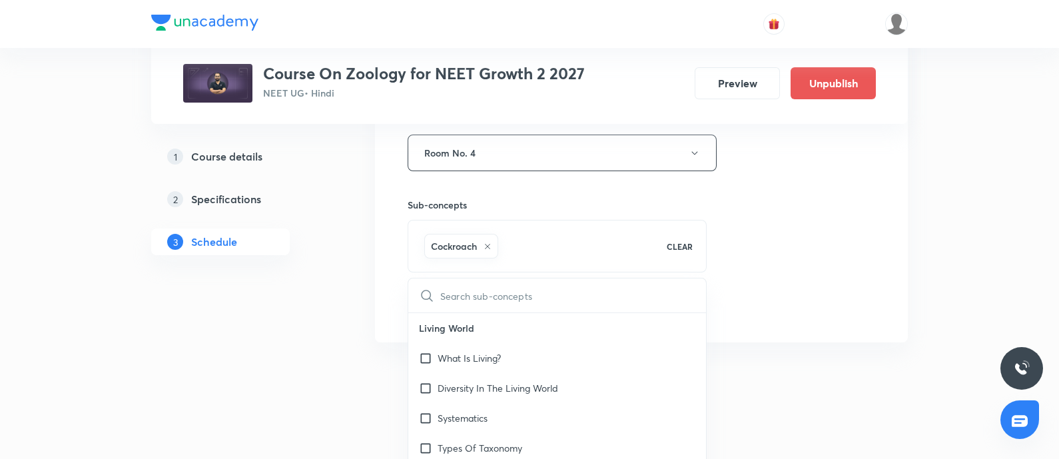
scroll to position [3457, 0]
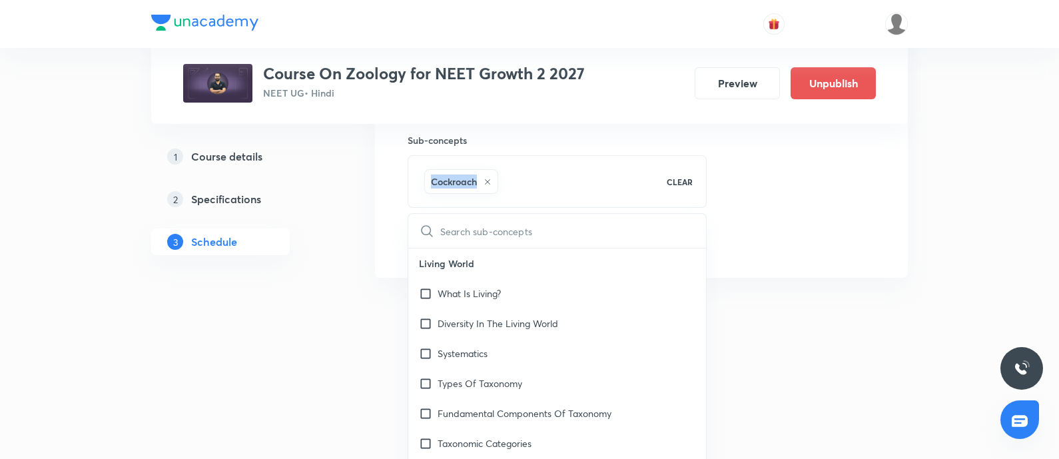
drag, startPoint x: 433, startPoint y: 175, endPoint x: 484, endPoint y: 179, distance: 50.8
click at [484, 179] on div "Cockroach" at bounding box center [461, 181] width 74 height 25
copy h6 "Cockroach"
checkbox input "true"
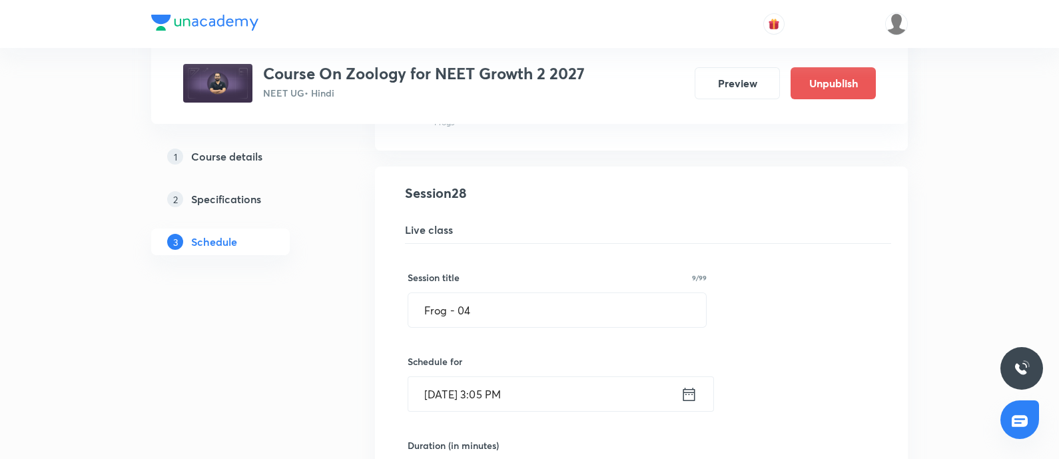
scroll to position [2894, 0]
click at [510, 301] on input "Frog - 04" at bounding box center [557, 309] width 298 height 34
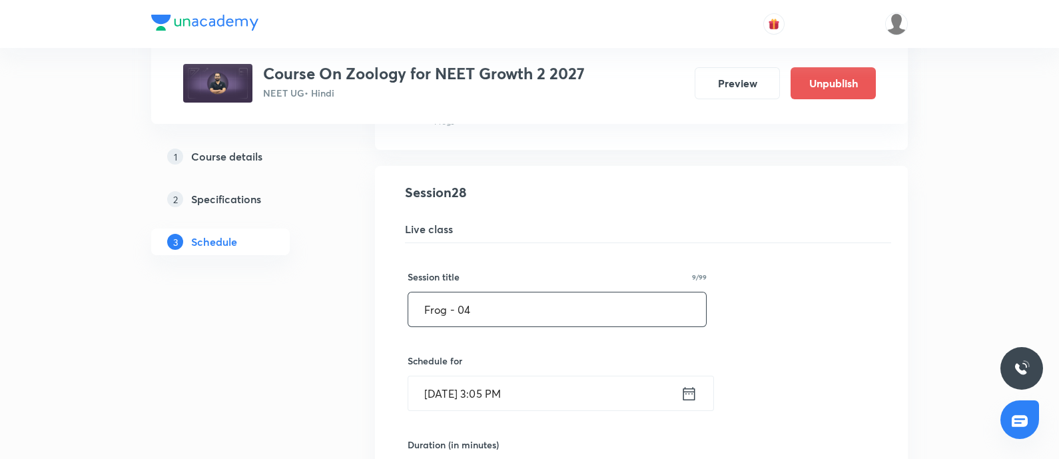
paste input "Cockroach"
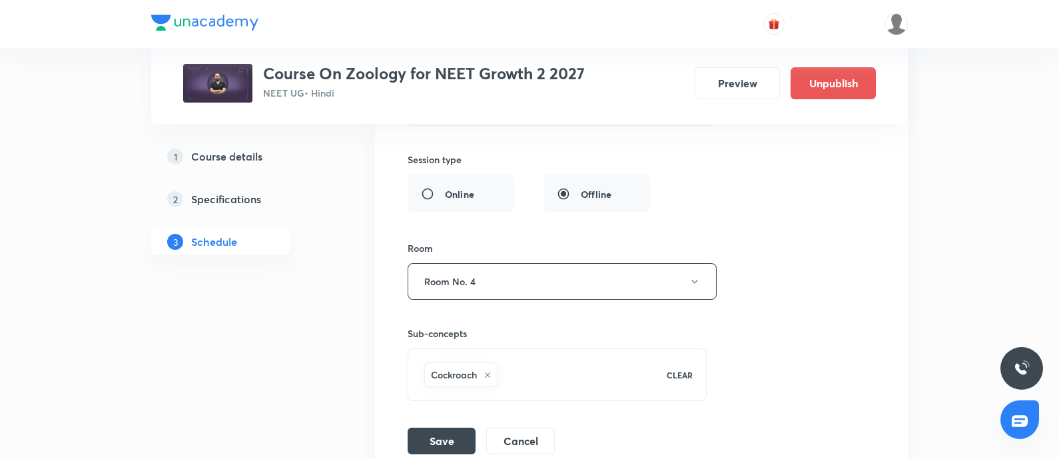
scroll to position [3392, 0]
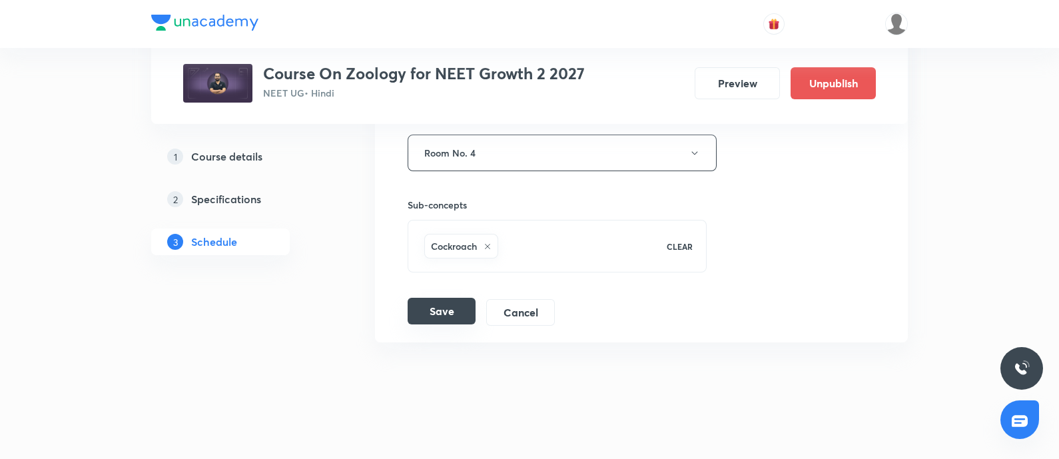
type input "Cockroach - 01"
click at [426, 298] on button "Save" at bounding box center [442, 311] width 68 height 27
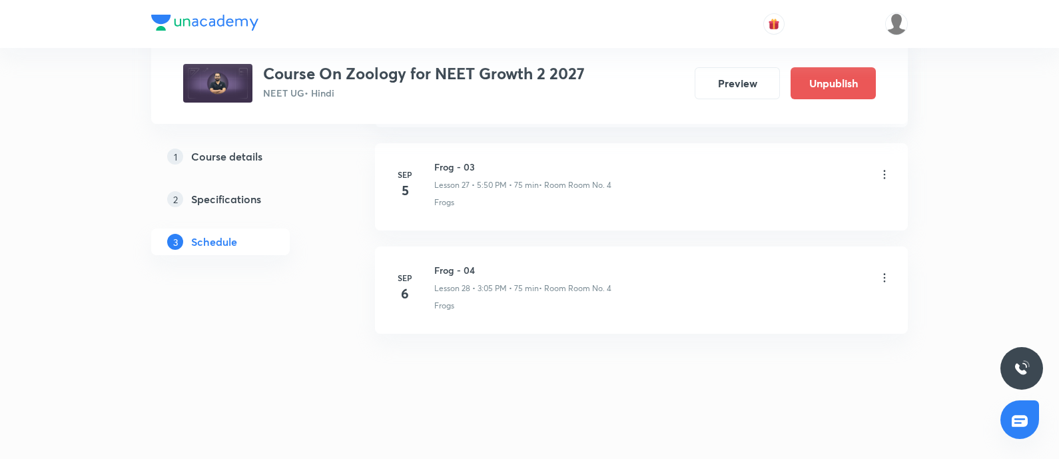
scroll to position [2881, 0]
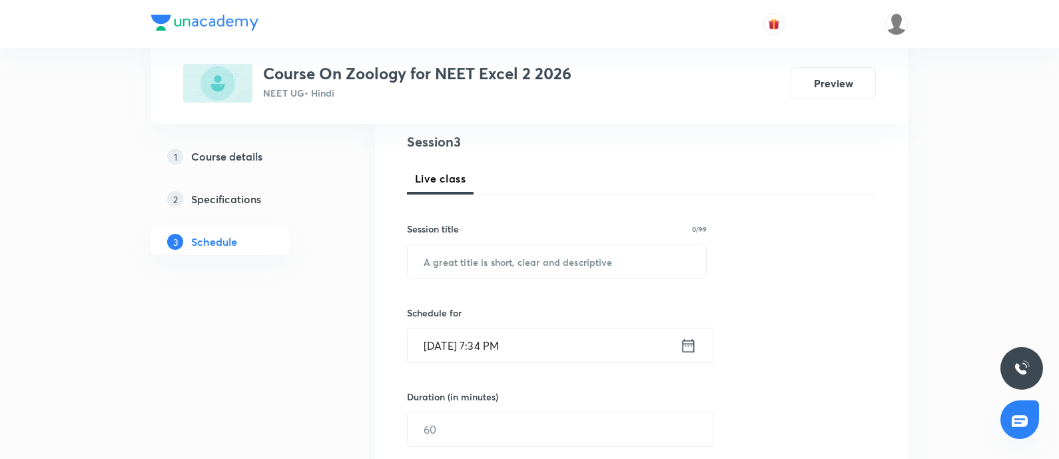
scroll to position [158, 0]
click at [490, 260] on input "text" at bounding box center [557, 259] width 298 height 34
click at [419, 257] on input "Locomotion and Movement - 01" at bounding box center [557, 259] width 298 height 34
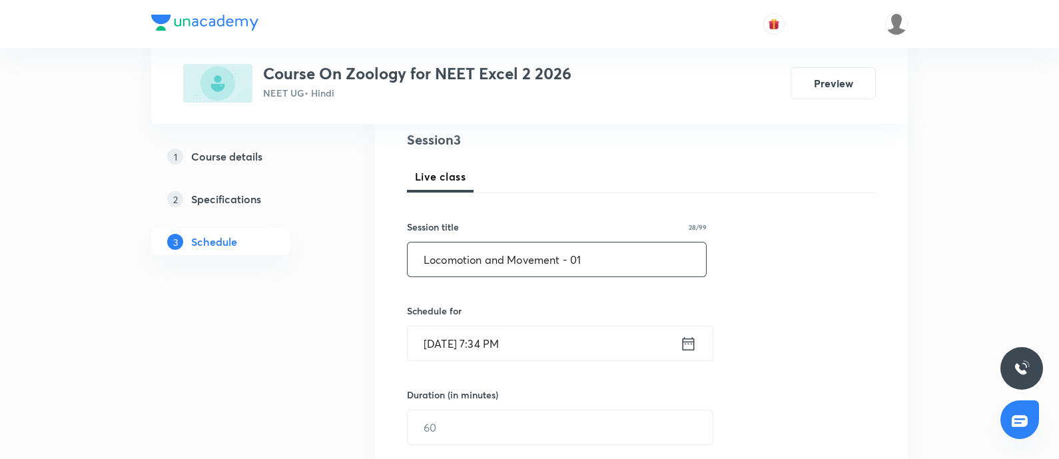
click at [419, 257] on input "Locomotion and Movement - 01" at bounding box center [557, 259] width 298 height 34
type input "Locomotion and Movement - 01"
click at [551, 345] on input "[DATE] 7:34 PM" at bounding box center [544, 343] width 272 height 34
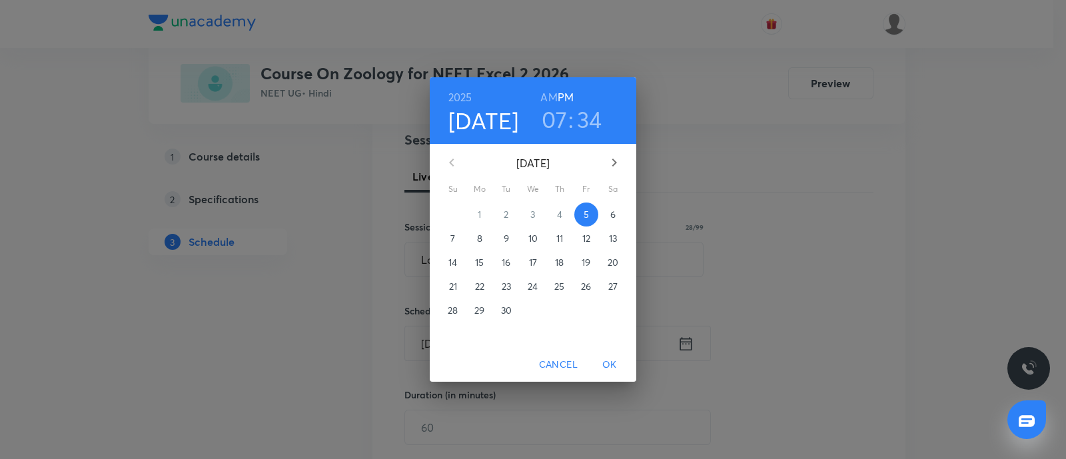
click at [614, 218] on p "6" at bounding box center [612, 214] width 5 height 13
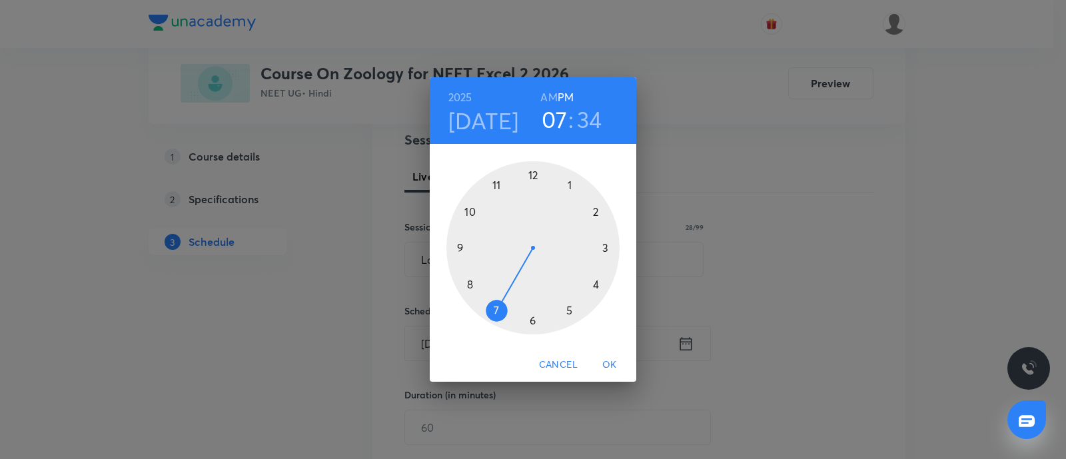
click at [569, 186] on div at bounding box center [532, 247] width 173 height 173
click at [465, 250] on div at bounding box center [532, 247] width 173 height 173
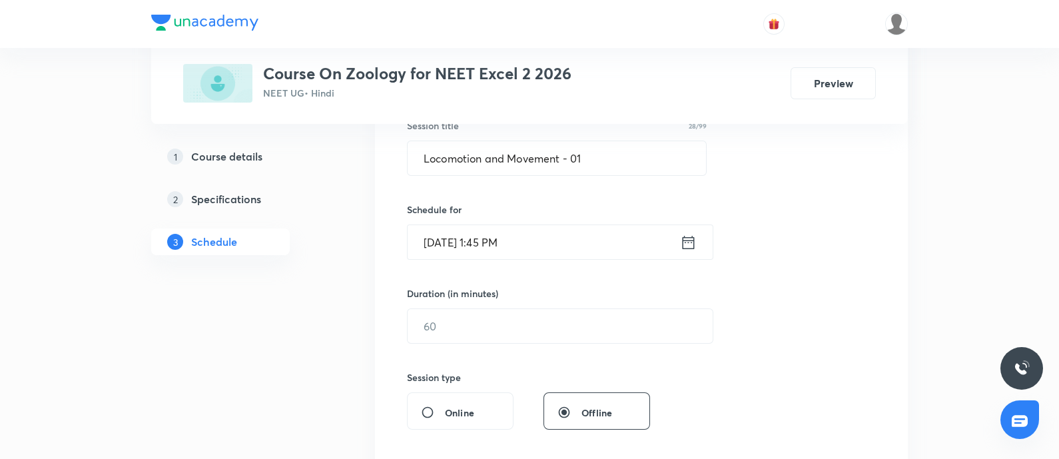
scroll to position [261, 0]
click at [471, 324] on input "text" at bounding box center [560, 324] width 305 height 34
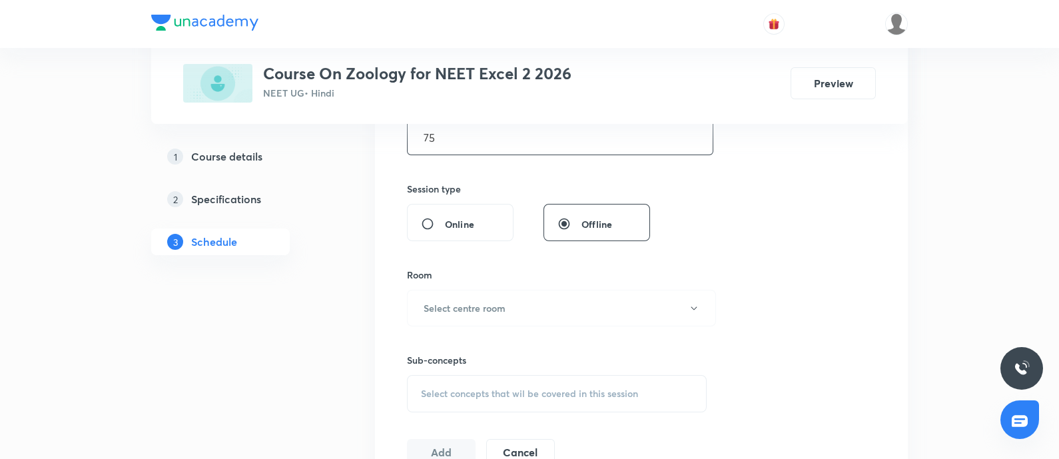
scroll to position [452, 0]
type input "75"
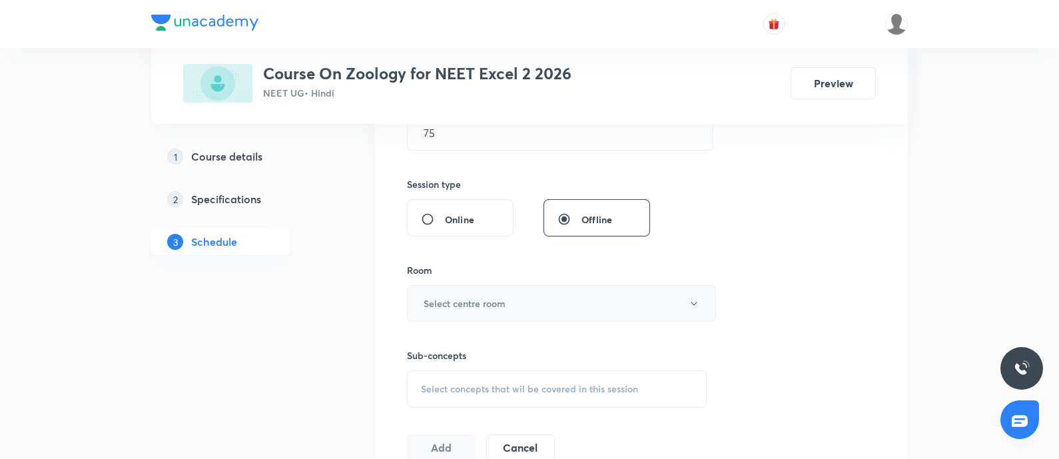
click at [484, 306] on h6 "Select centre room" at bounding box center [465, 303] width 82 height 14
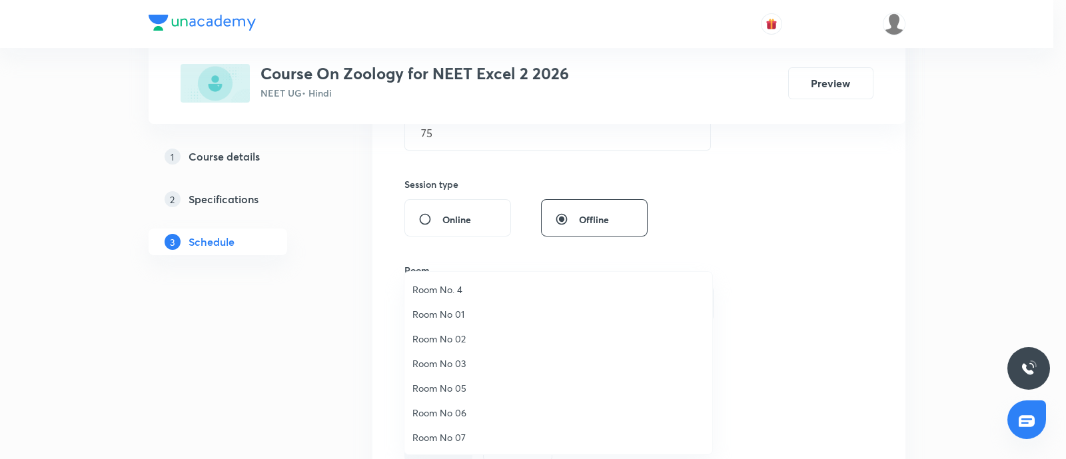
click at [457, 384] on span "Room No 05" at bounding box center [558, 388] width 292 height 14
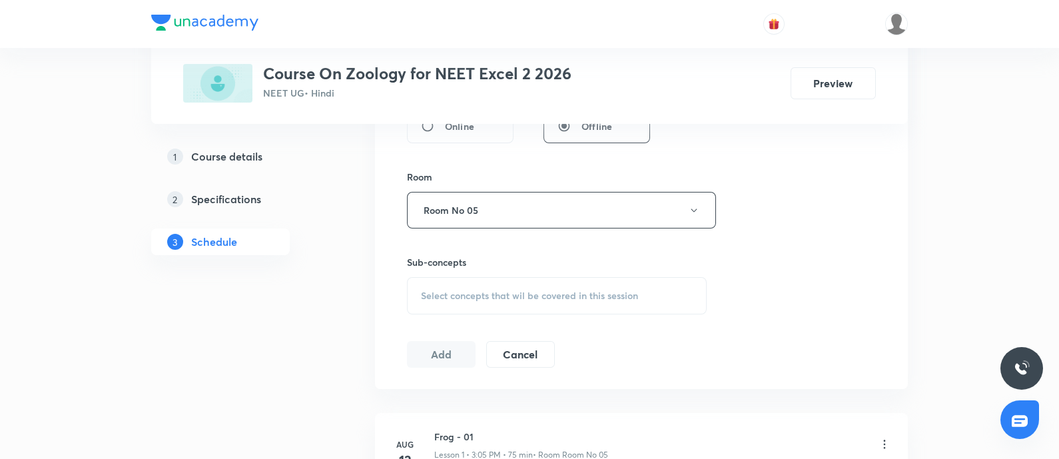
scroll to position [549, 0]
click at [480, 287] on span "Select concepts that wil be covered in this session" at bounding box center [529, 292] width 217 height 11
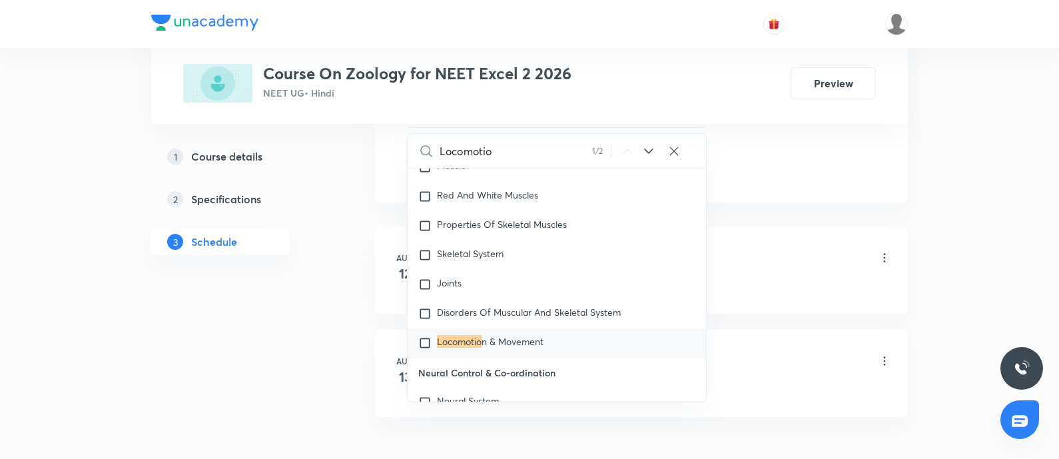
scroll to position [733, 0]
type input "Locomotio"
click at [434, 347] on div "Locomotio n & Movement" at bounding box center [557, 342] width 298 height 29
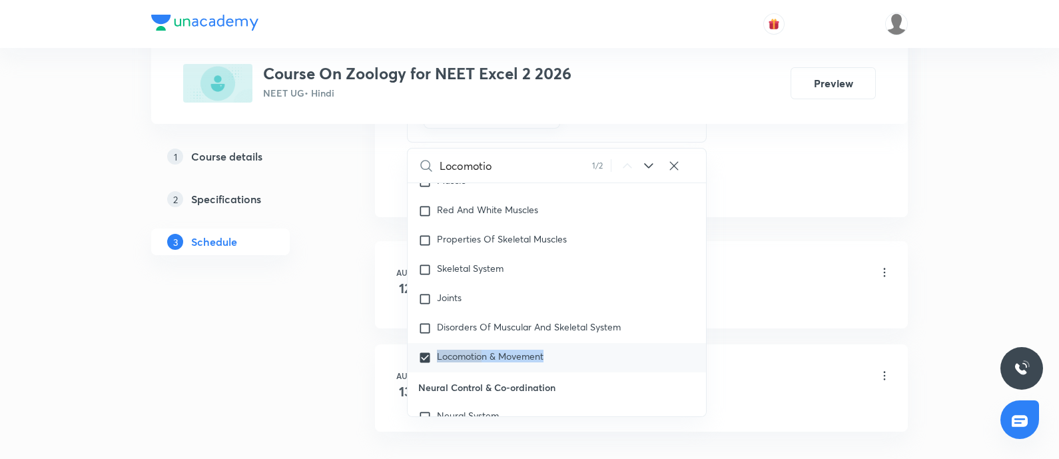
drag, startPoint x: 438, startPoint y: 349, endPoint x: 550, endPoint y: 358, distance: 112.2
click at [550, 358] on div "Locomotio n & Movement" at bounding box center [557, 357] width 298 height 29
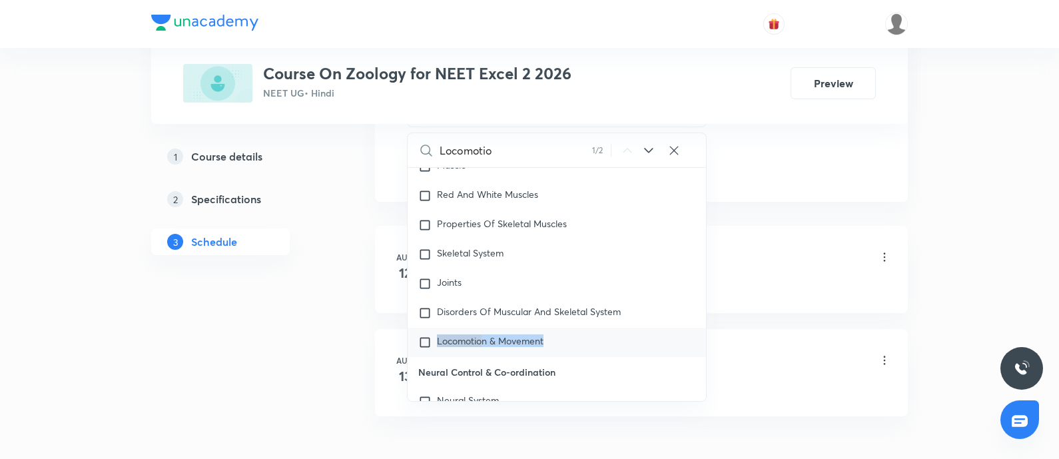
copy p "Locomotio n & Movement"
click at [420, 343] on input "checkbox" at bounding box center [427, 342] width 19 height 13
checkbox input "true"
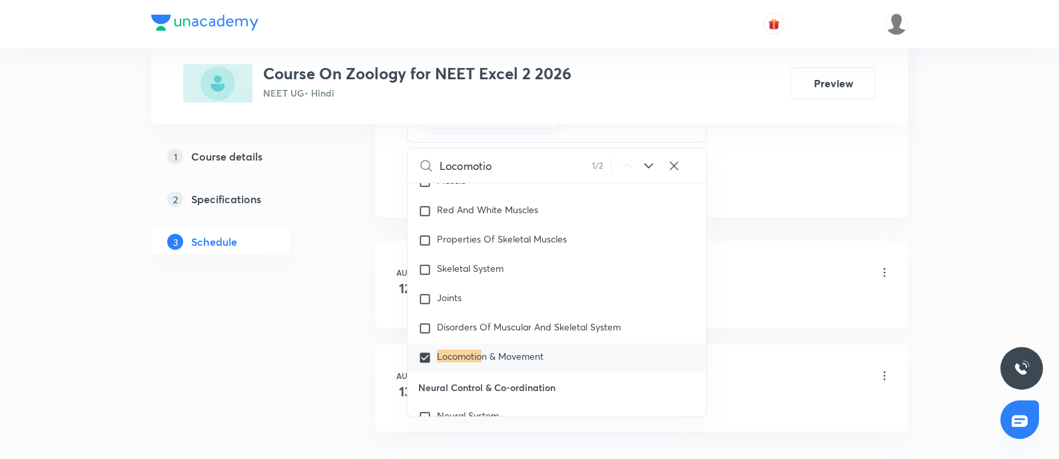
click at [772, 267] on div "Frog - 01 Lesson 1 • 3:05 PM • 75 min • Room Room No 05" at bounding box center [662, 273] width 457 height 31
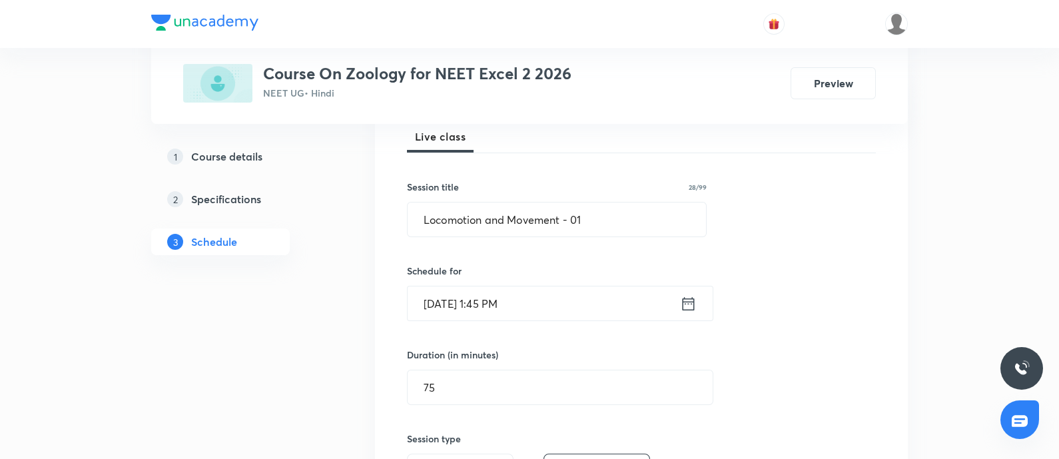
scroll to position [196, 0]
click at [634, 229] on input "Locomotion and Movement - 01" at bounding box center [557, 222] width 298 height 34
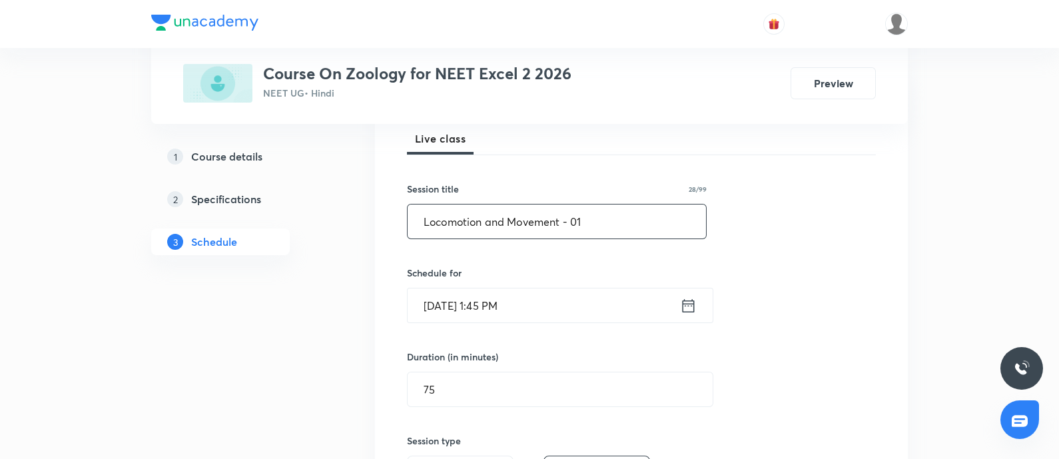
paste input "& Movement"
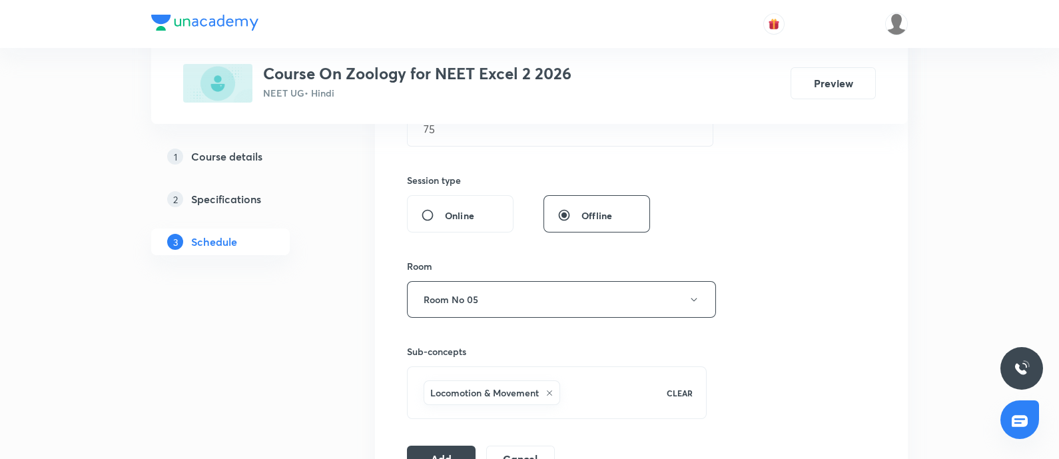
scroll to position [509, 0]
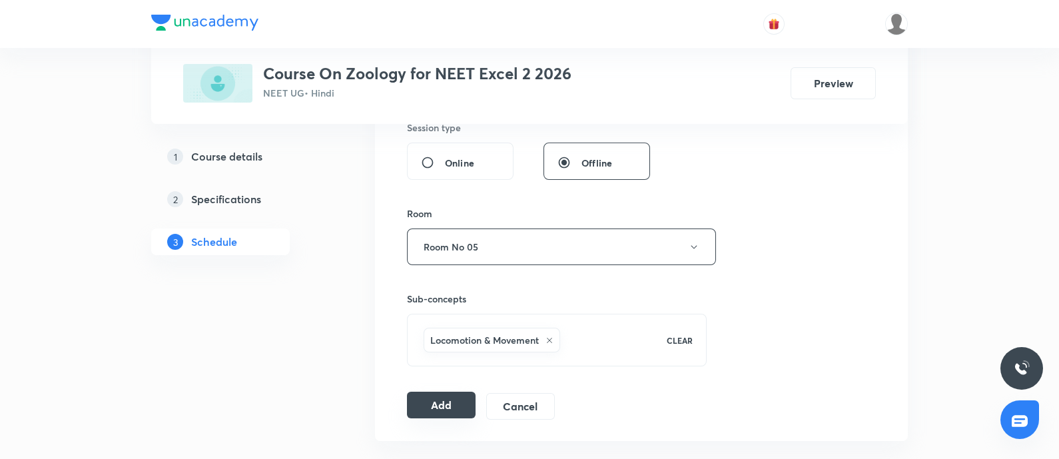
type input "Locomotion & Movement - 01"
click at [430, 398] on button "Add" at bounding box center [441, 405] width 69 height 27
